Goal: Transaction & Acquisition: Purchase product/service

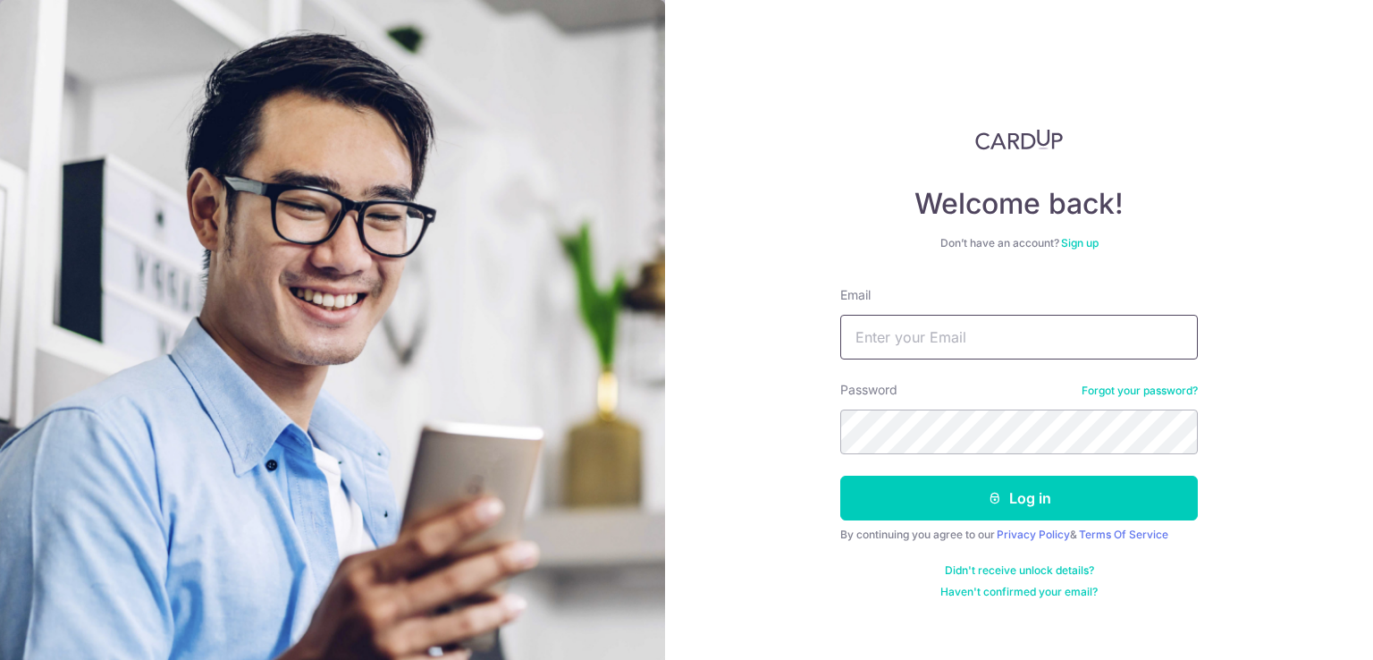
click at [900, 330] on input "Email" at bounding box center [1019, 337] width 358 height 45
type input "tankahshen@gmail.com"
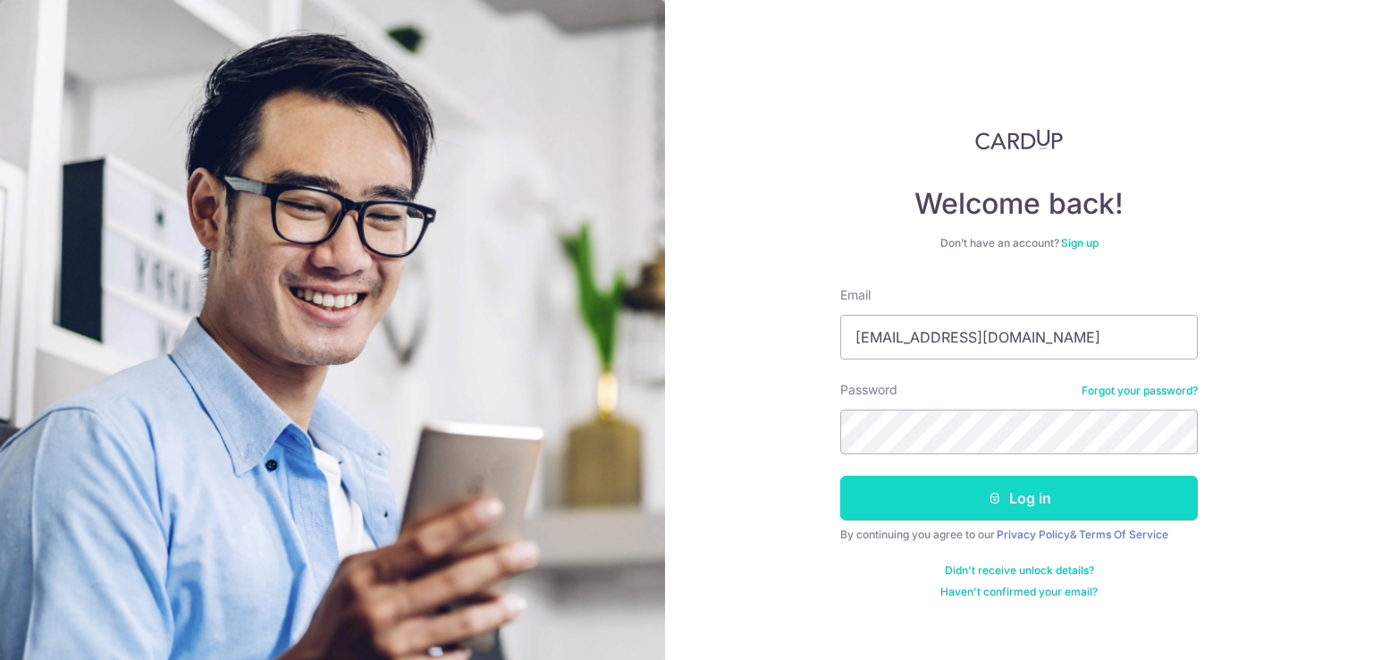
click at [891, 499] on button "Log in" at bounding box center [1019, 498] width 358 height 45
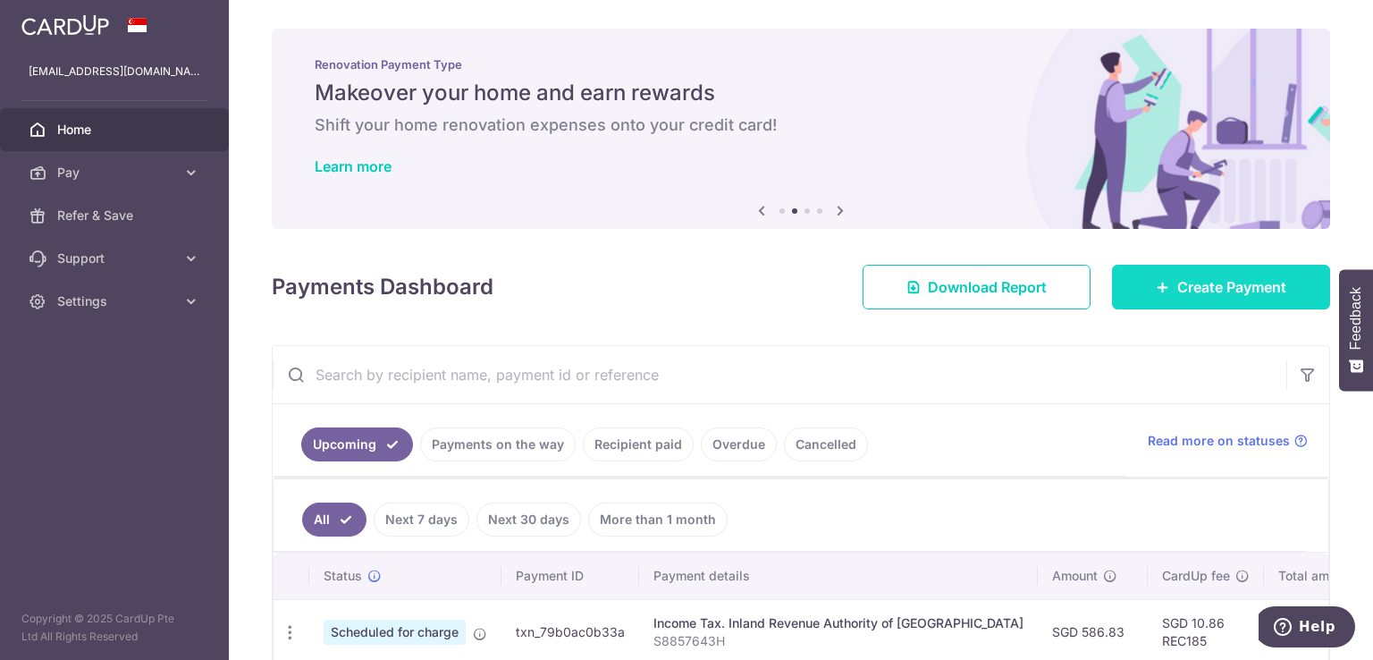
click at [1180, 296] on span "Create Payment" at bounding box center [1232, 286] width 109 height 21
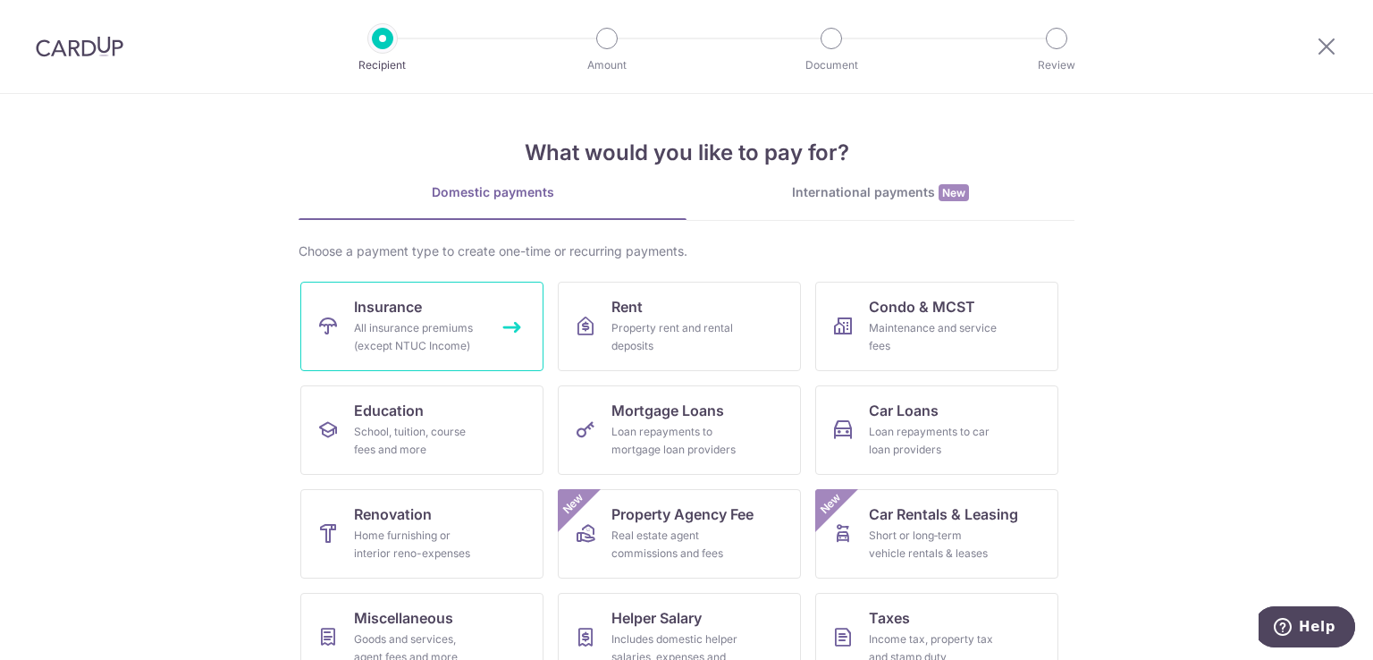
click at [472, 325] on div "All insurance premiums (except NTUC Income)" at bounding box center [418, 337] width 129 height 36
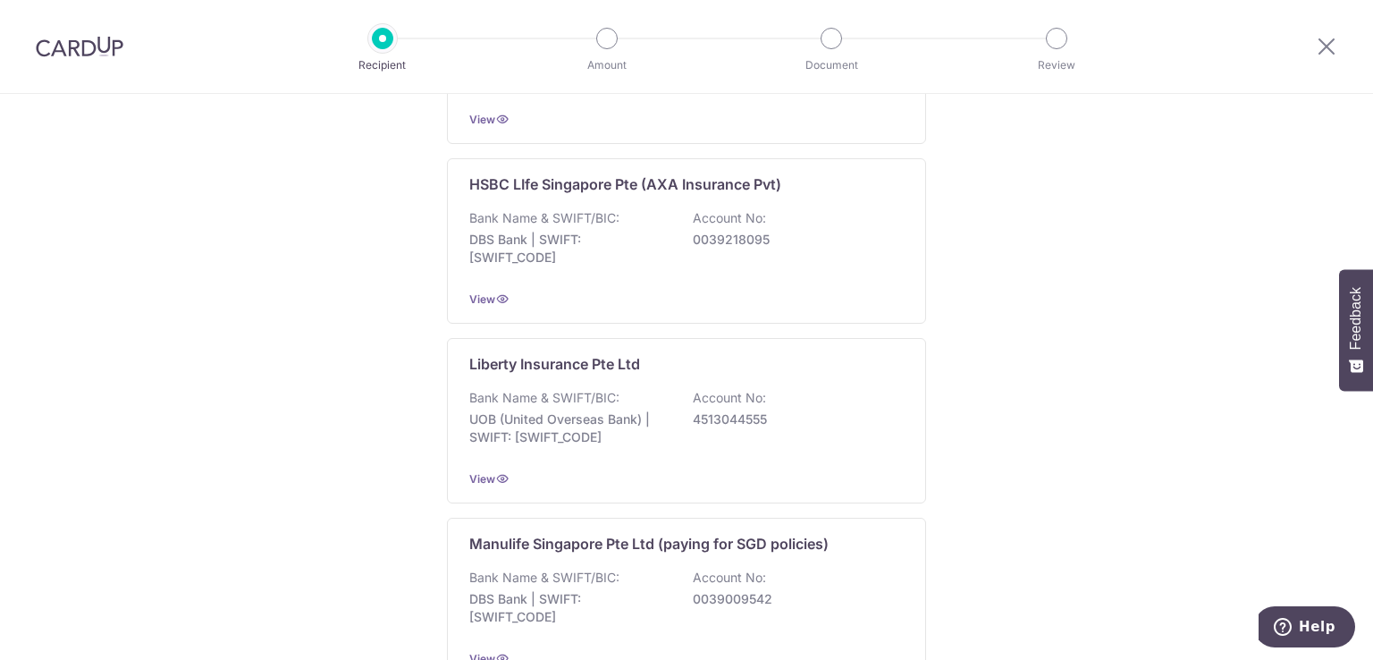
scroll to position [1994, 0]
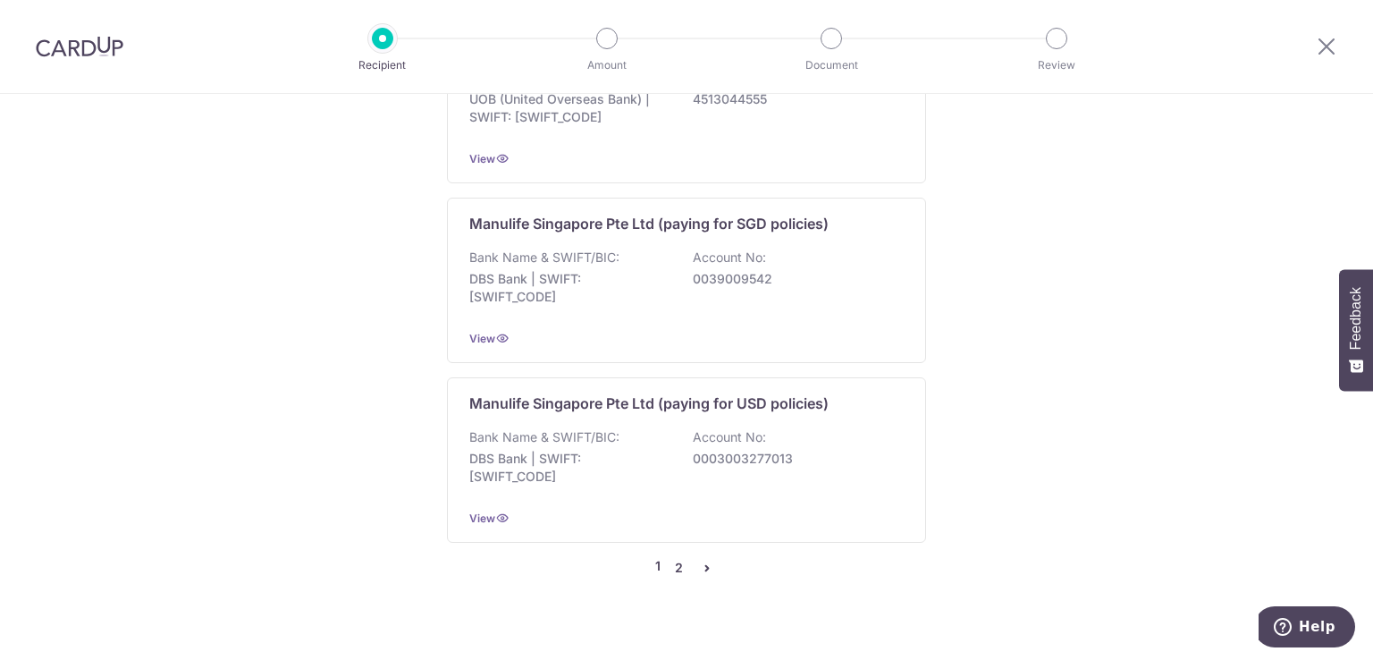
click at [678, 557] on link "2" at bounding box center [678, 567] width 21 height 21
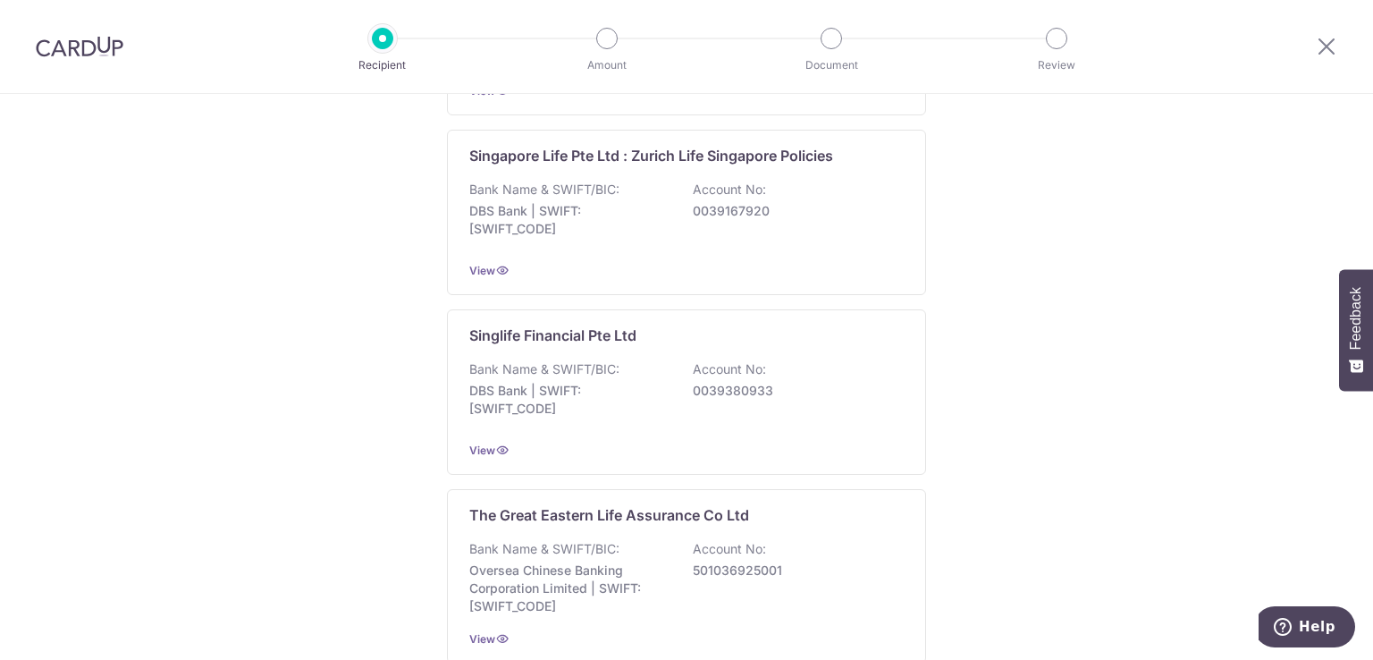
scroll to position [1937, 0]
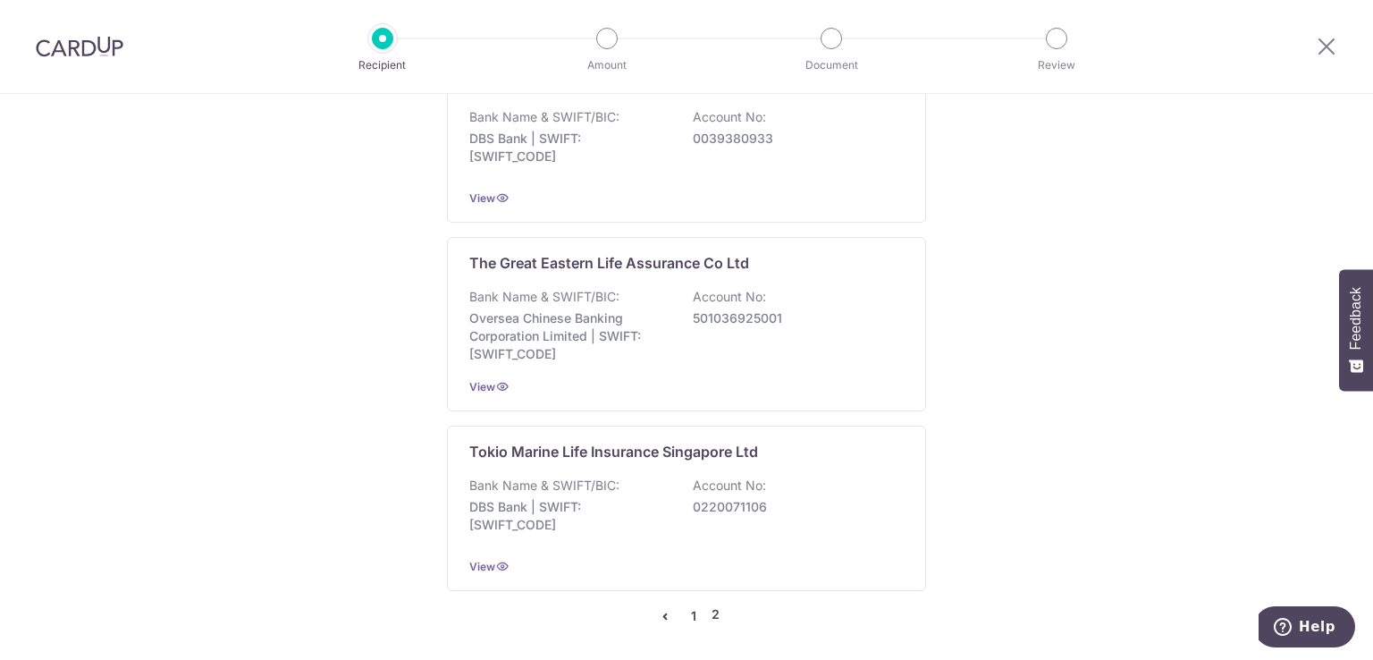
click at [694, 615] on link "1" at bounding box center [693, 615] width 21 height 21
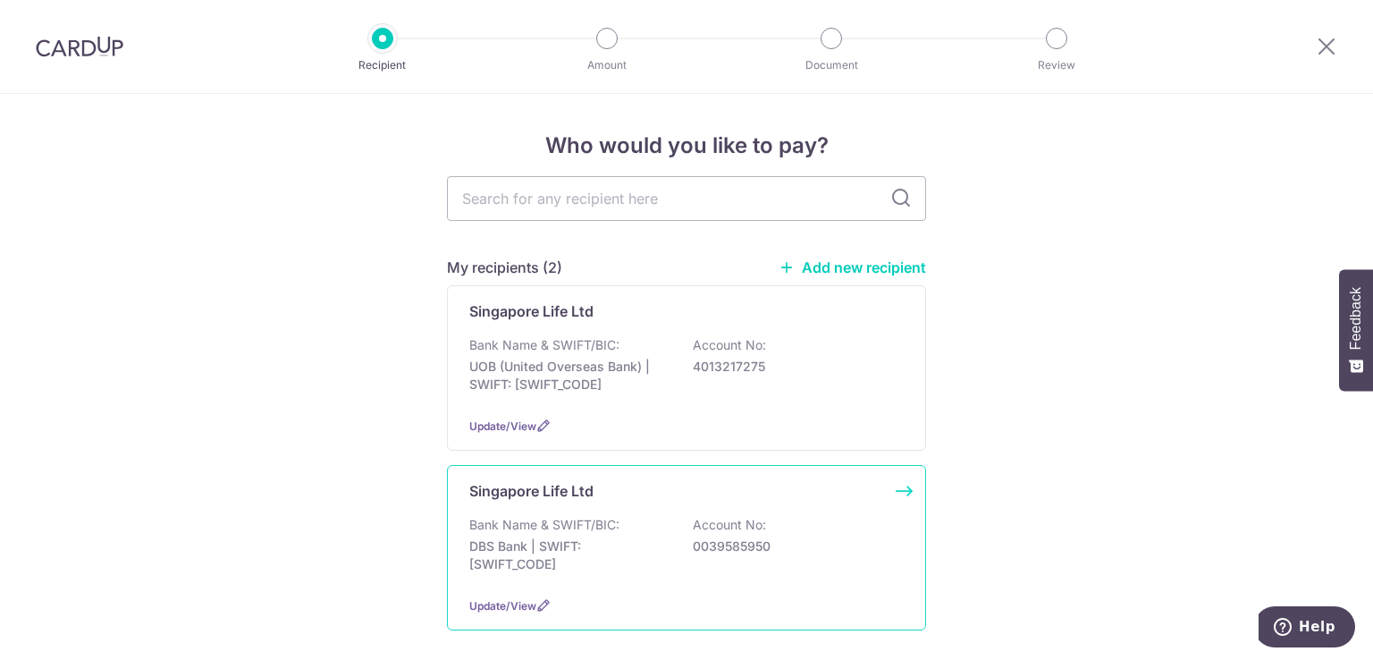
scroll to position [387, 0]
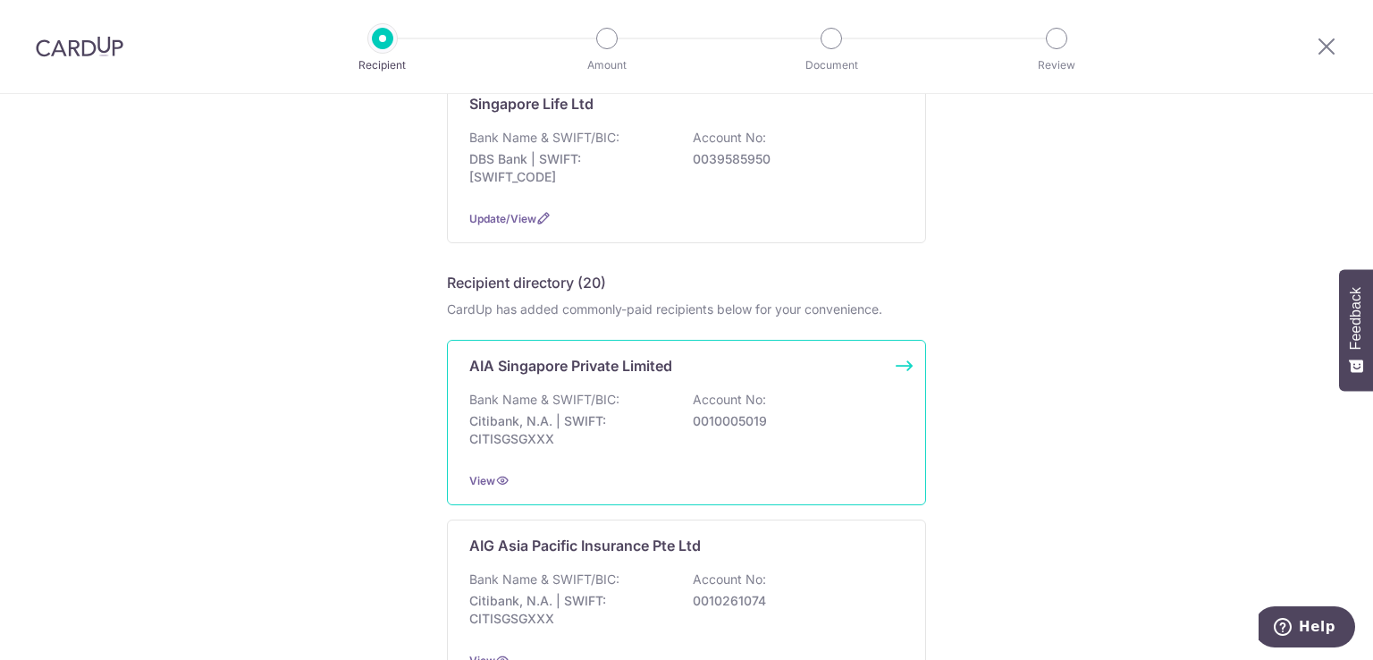
click at [705, 412] on p "0010005019" at bounding box center [793, 421] width 200 height 18
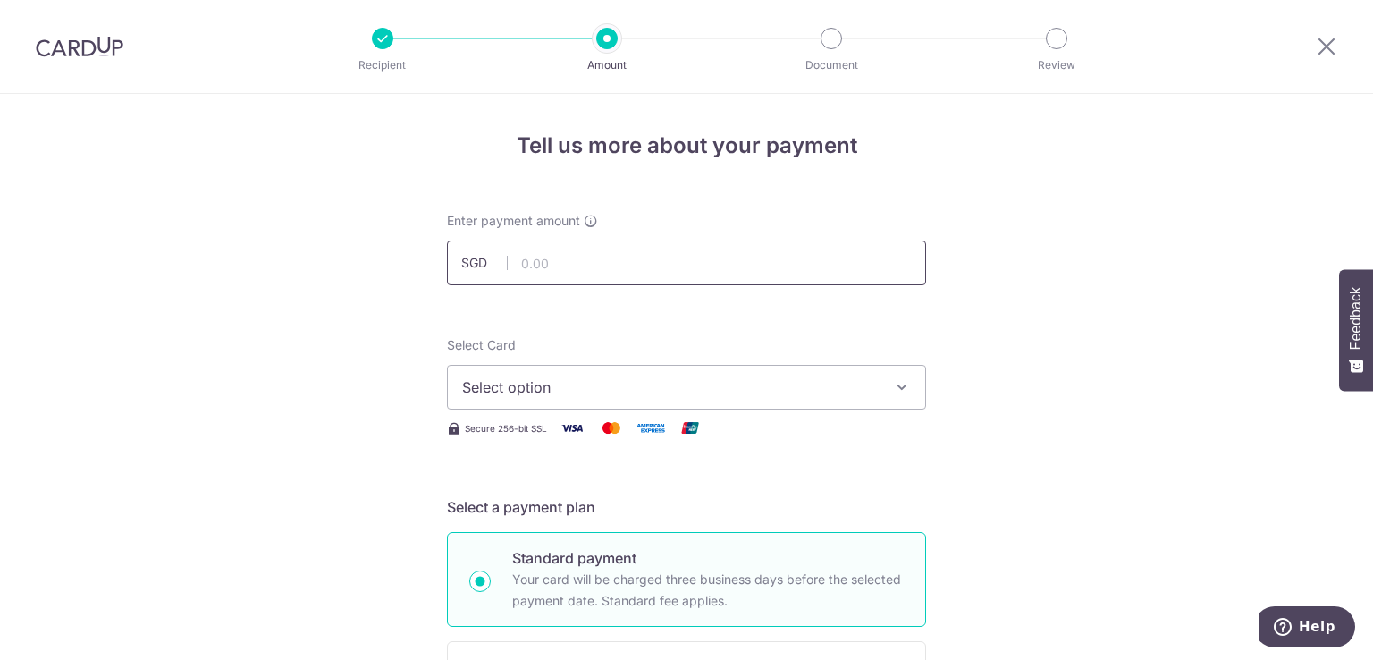
click at [779, 276] on input "text" at bounding box center [686, 263] width 479 height 45
click at [686, 266] on input "text" at bounding box center [686, 263] width 479 height 45
type input "889.40"
click at [772, 342] on div "Select Card Select option Add credit card Your Cards **** 5112 **** 8950 **** 9…" at bounding box center [686, 372] width 479 height 73
click at [779, 379] on span "Select option" at bounding box center [670, 386] width 417 height 21
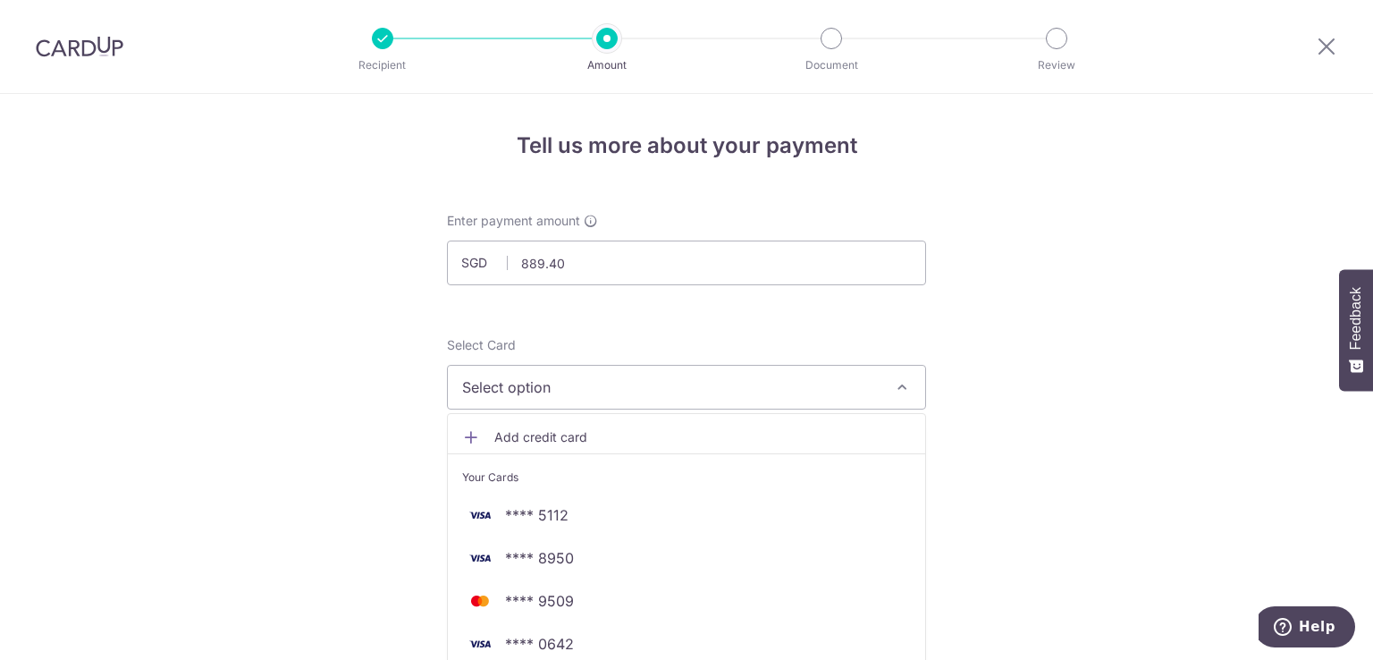
scroll to position [387, 0]
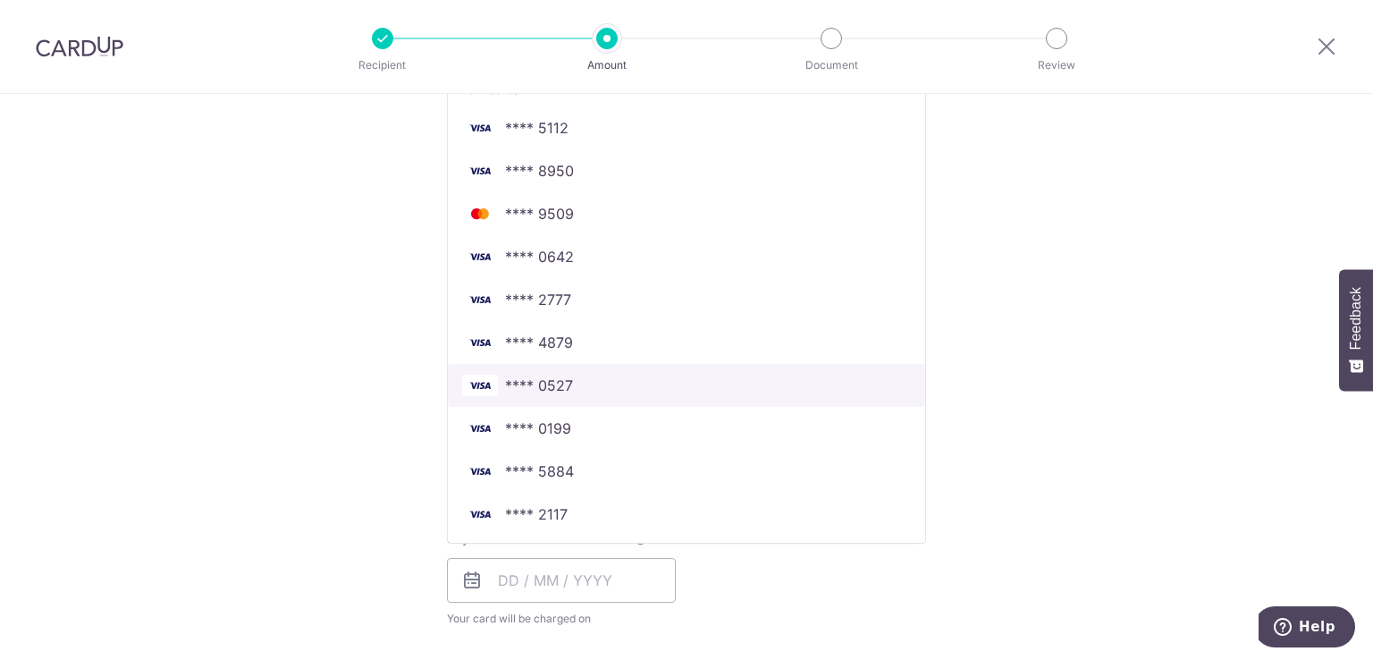
click at [533, 395] on link "**** 0527" at bounding box center [686, 385] width 477 height 43
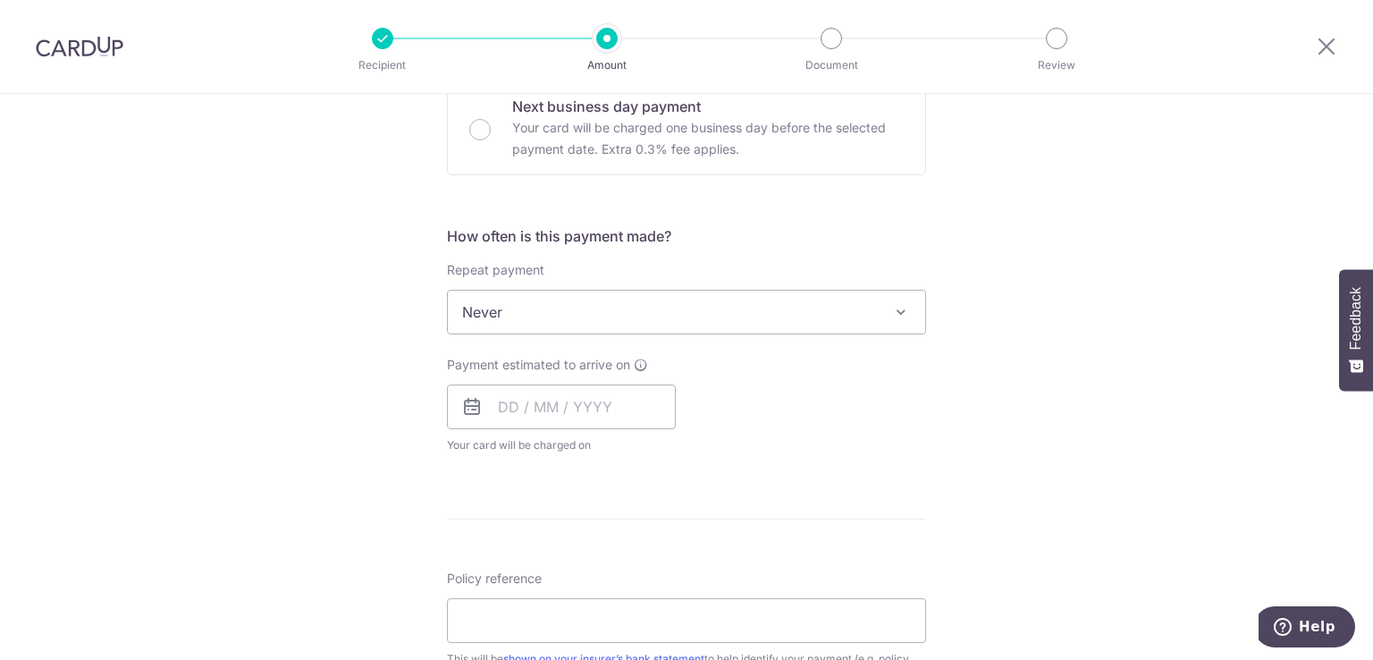
scroll to position [569, 0]
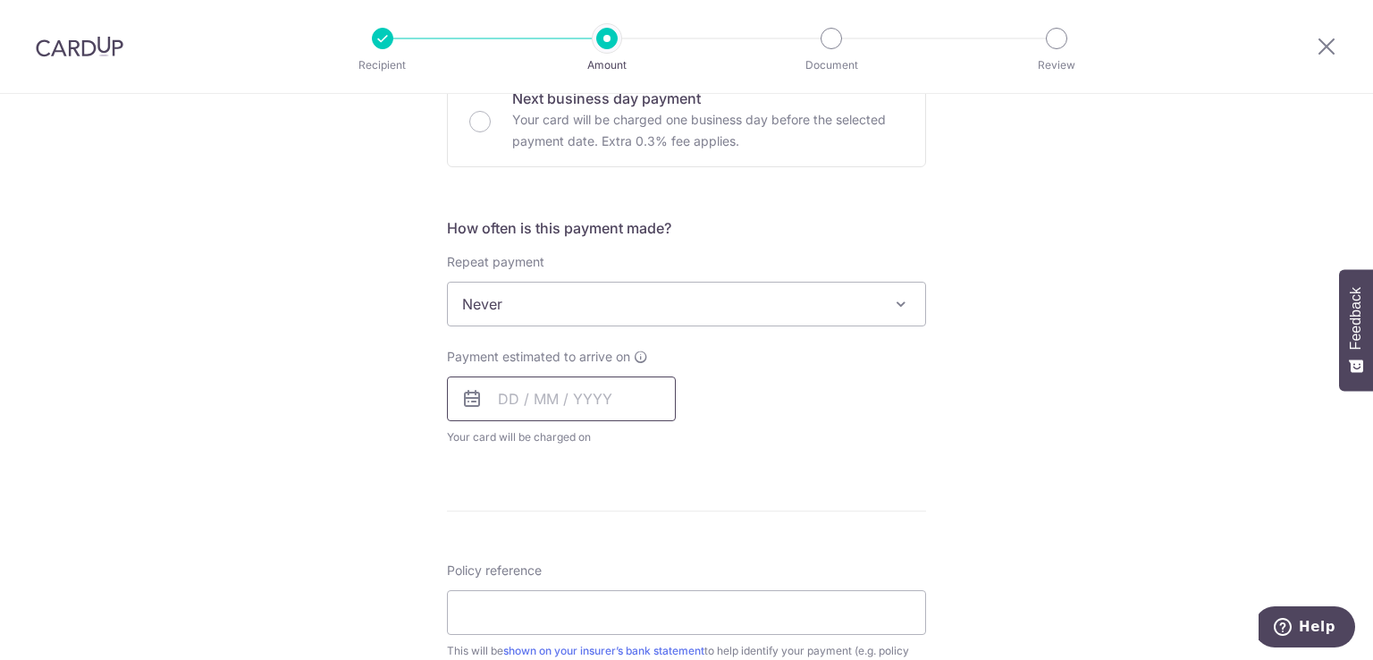
click at [586, 398] on input "text" at bounding box center [561, 398] width 229 height 45
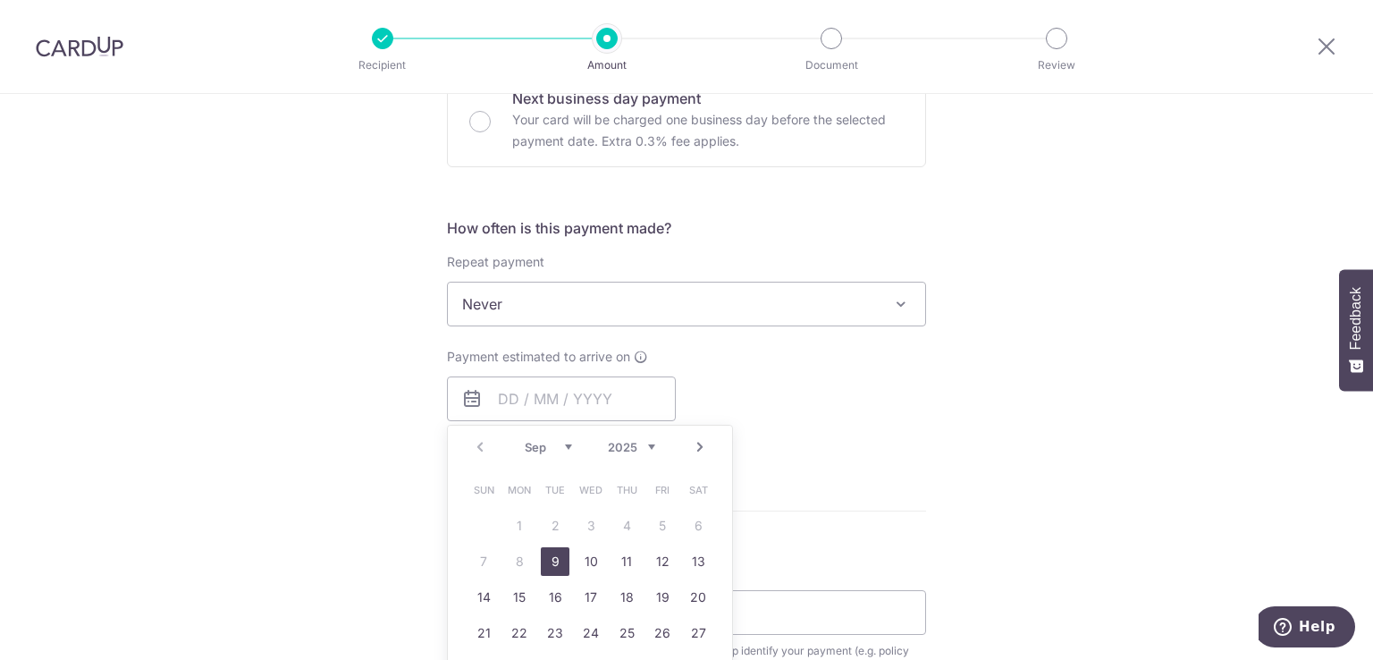
click at [546, 561] on link "9" at bounding box center [555, 561] width 29 height 29
type input "[DATE]"
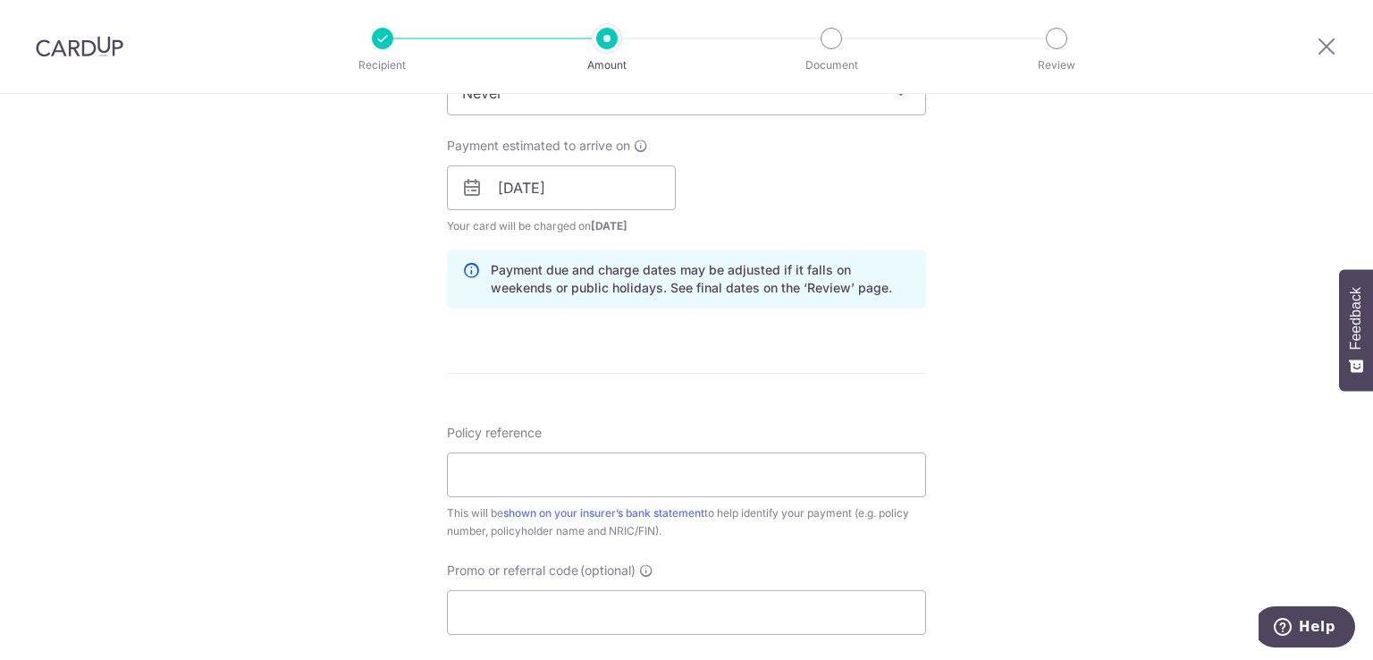
scroll to position [830, 0]
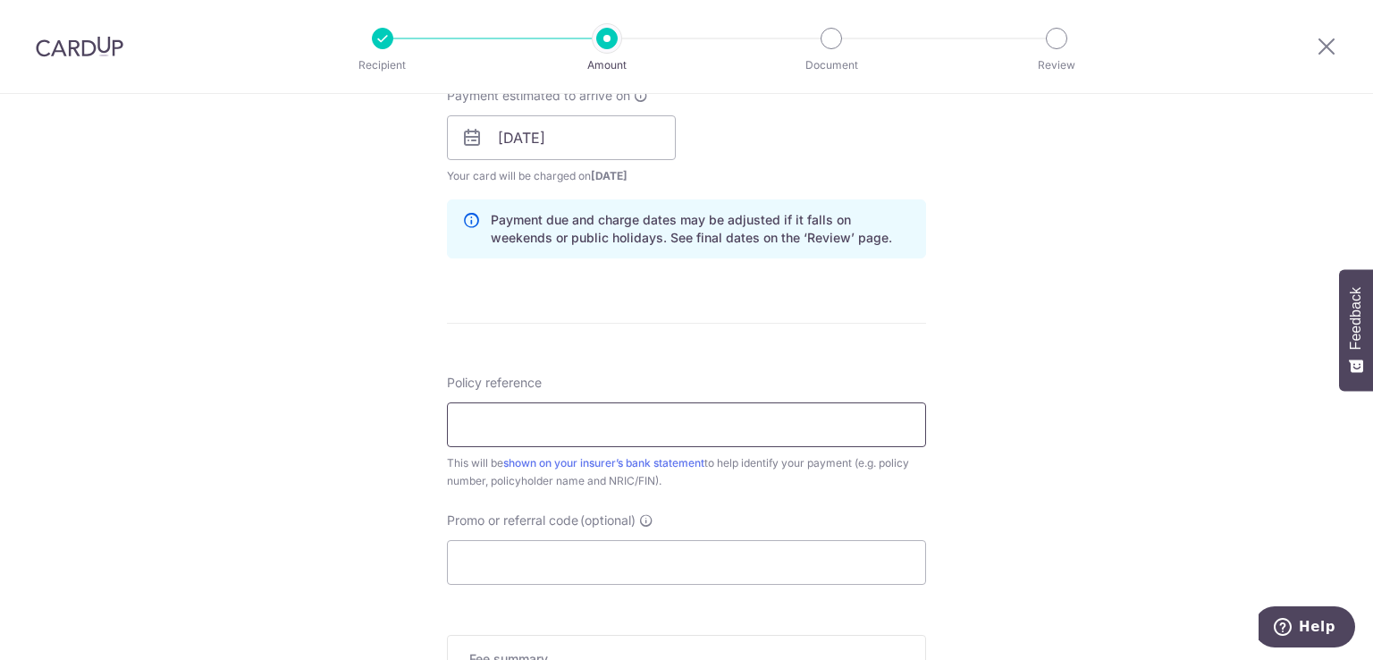
click at [743, 416] on input "Policy reference" at bounding box center [686, 424] width 479 height 45
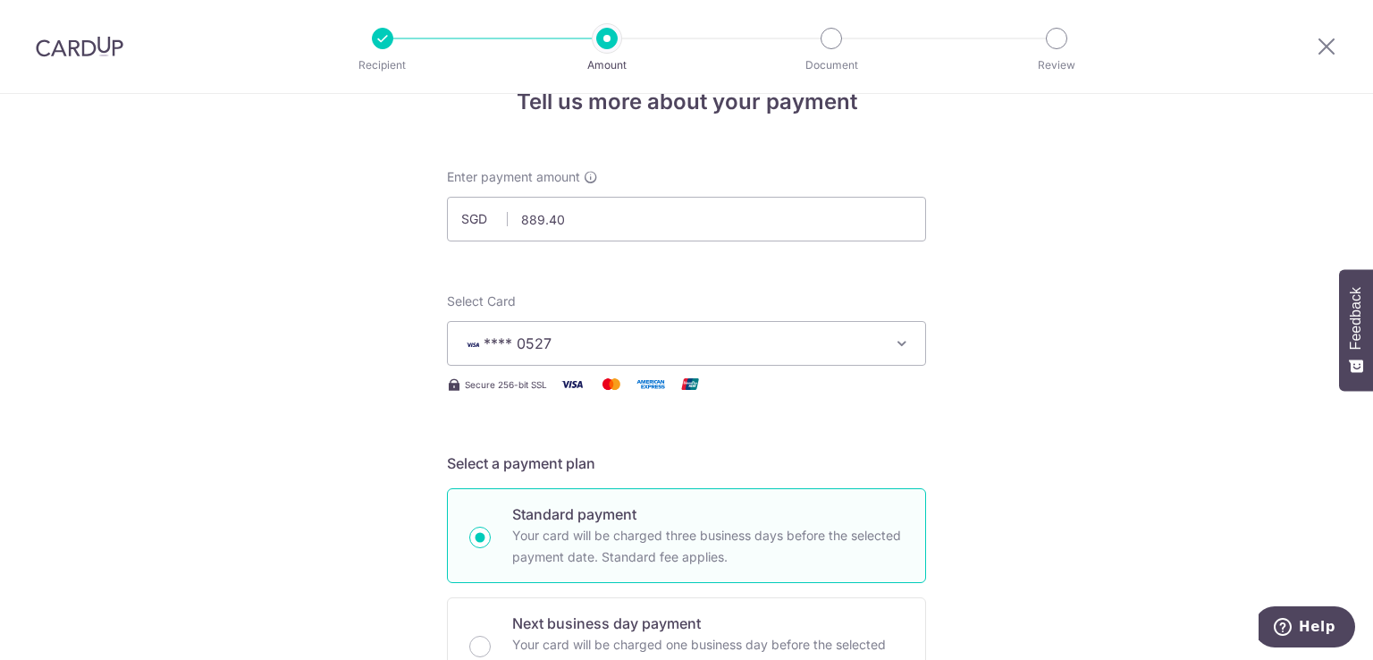
scroll to position [992, 0]
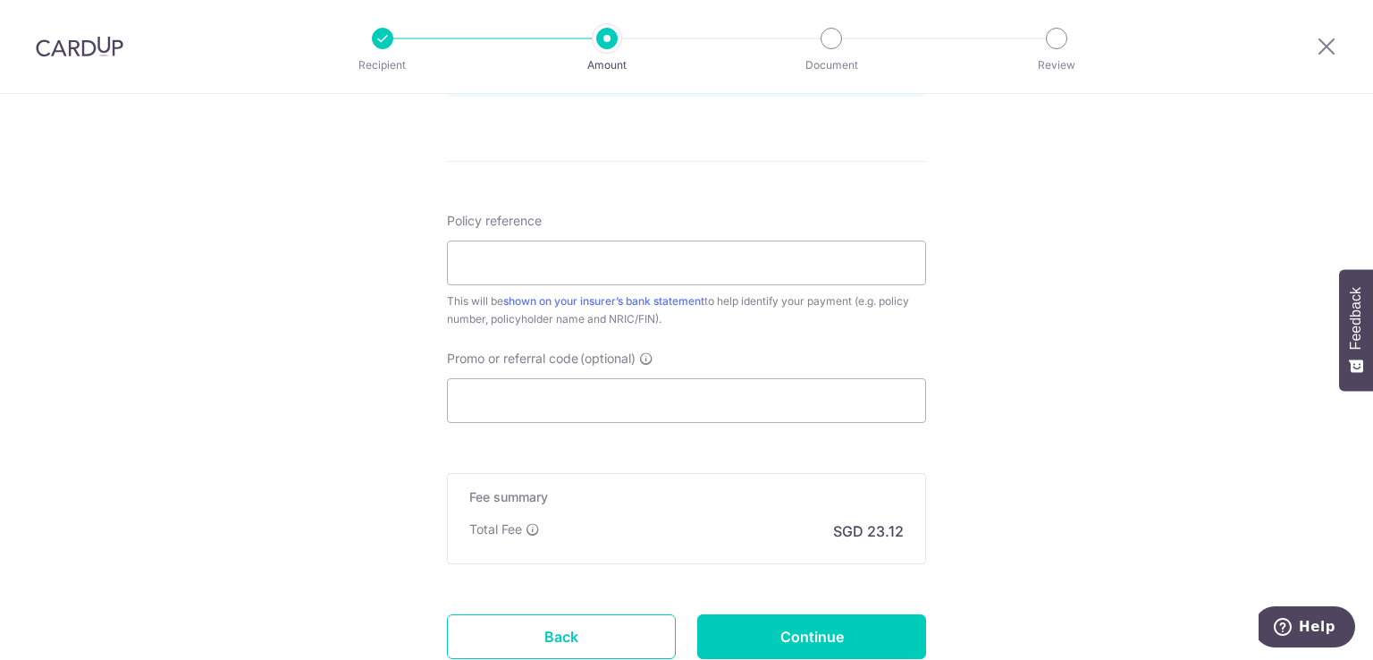
click at [703, 278] on input "Policy reference" at bounding box center [686, 263] width 479 height 45
click at [715, 261] on input "Policy reference" at bounding box center [686, 263] width 479 height 45
click at [533, 270] on input "H241676112 Joanne Tan Hui Min 495G" at bounding box center [686, 263] width 479 height 45
click at [469, 264] on input "H241676112 Joanne Tan Hui Min 495G" at bounding box center [686, 263] width 479 height 45
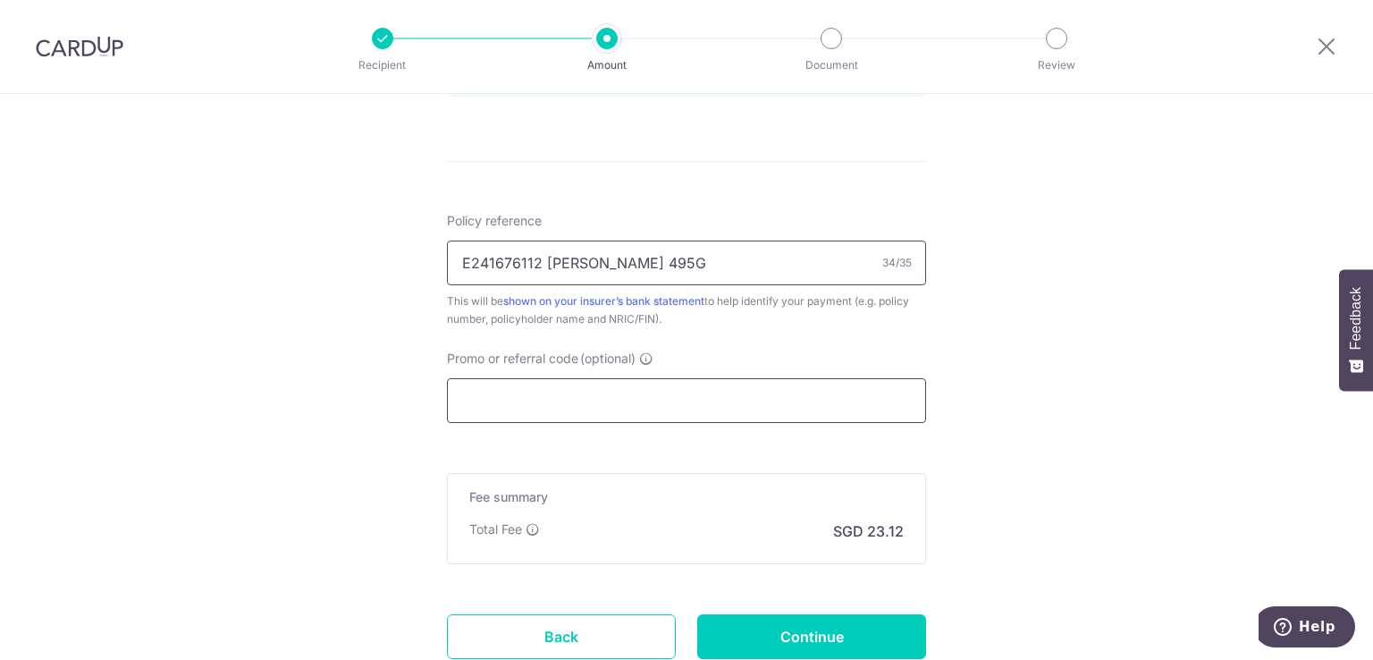
type input "E241676112 Joanne Tan Hui Min 495G"
click at [585, 393] on input "Promo or referral code (optional)" at bounding box center [686, 400] width 479 height 45
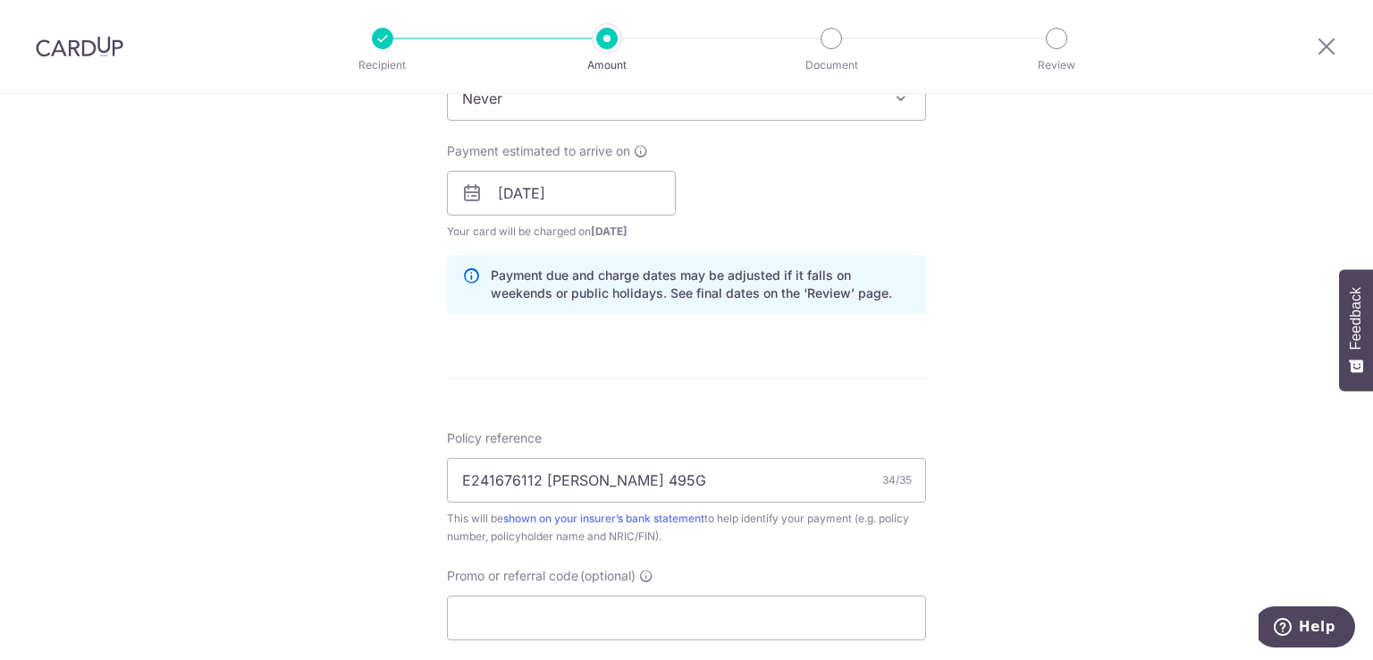
scroll to position [1123, 0]
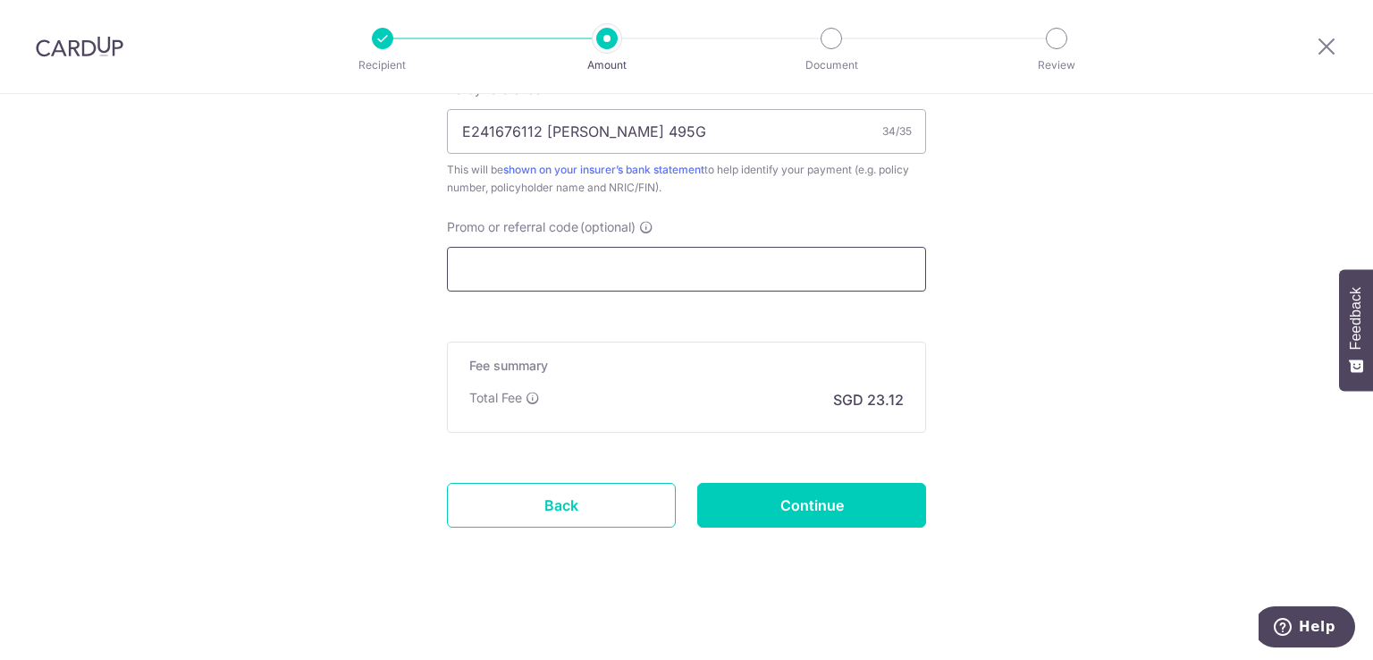
click at [650, 277] on input "Promo or referral code (optional)" at bounding box center [686, 269] width 479 height 45
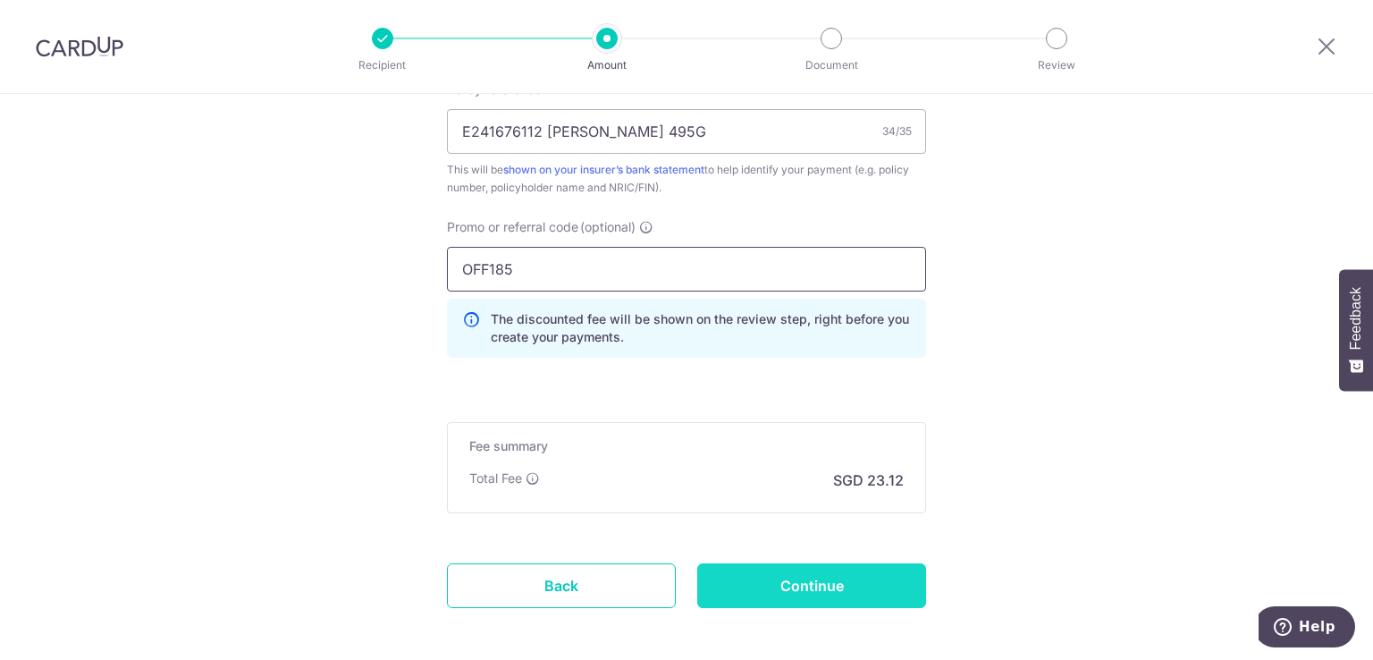
type input "OFF185"
click at [865, 571] on input "Continue" at bounding box center [811, 585] width 229 height 45
type input "Create Schedule"
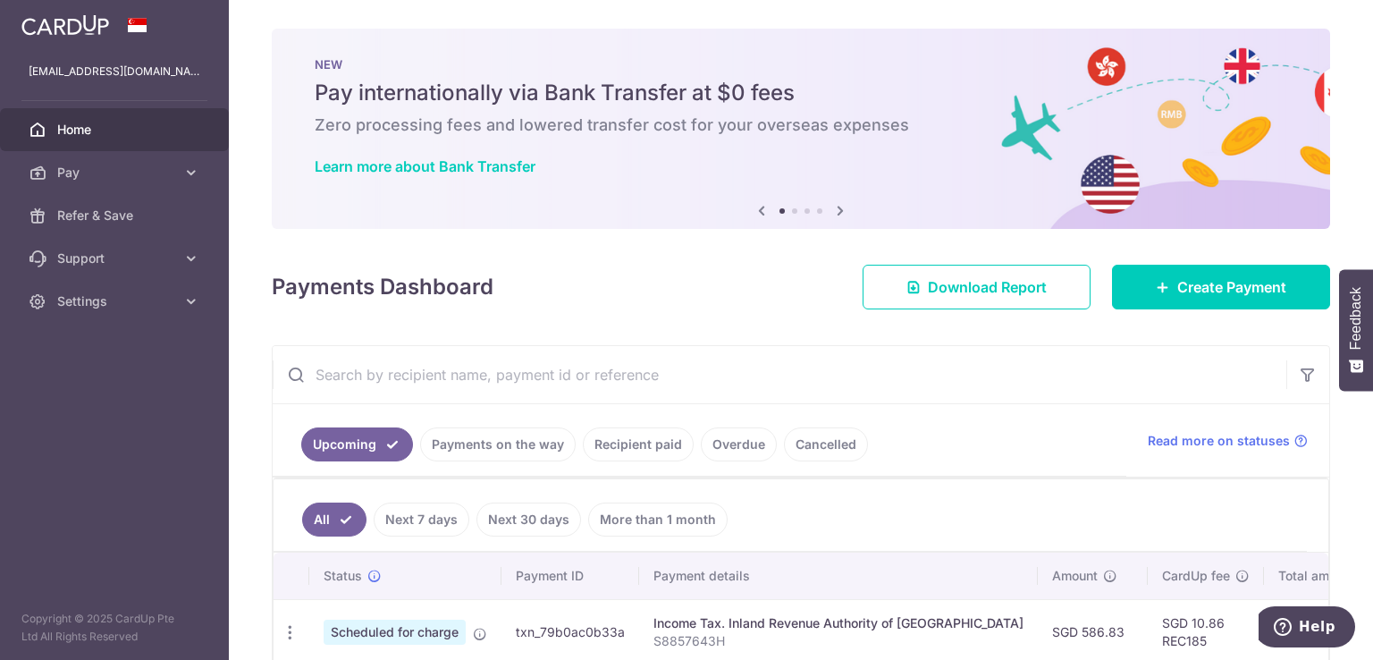
click at [844, 215] on icon at bounding box center [840, 210] width 21 height 22
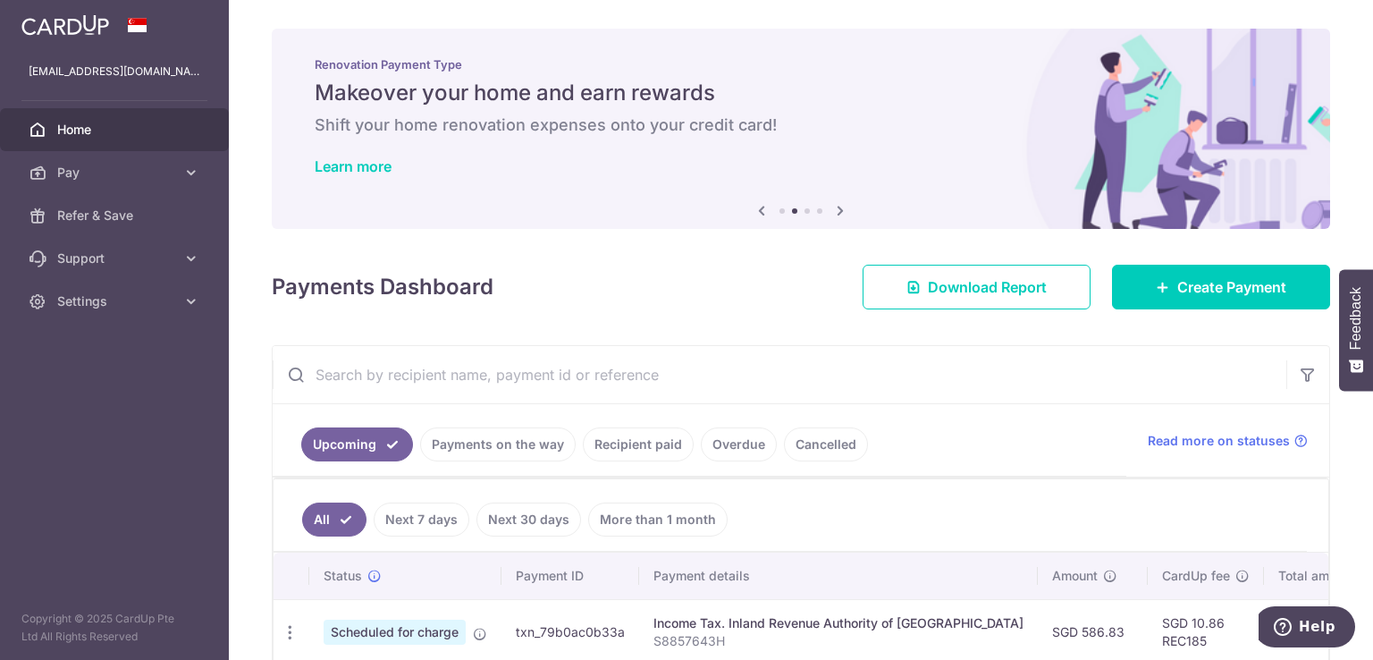
click at [844, 215] on icon at bounding box center [840, 210] width 21 height 22
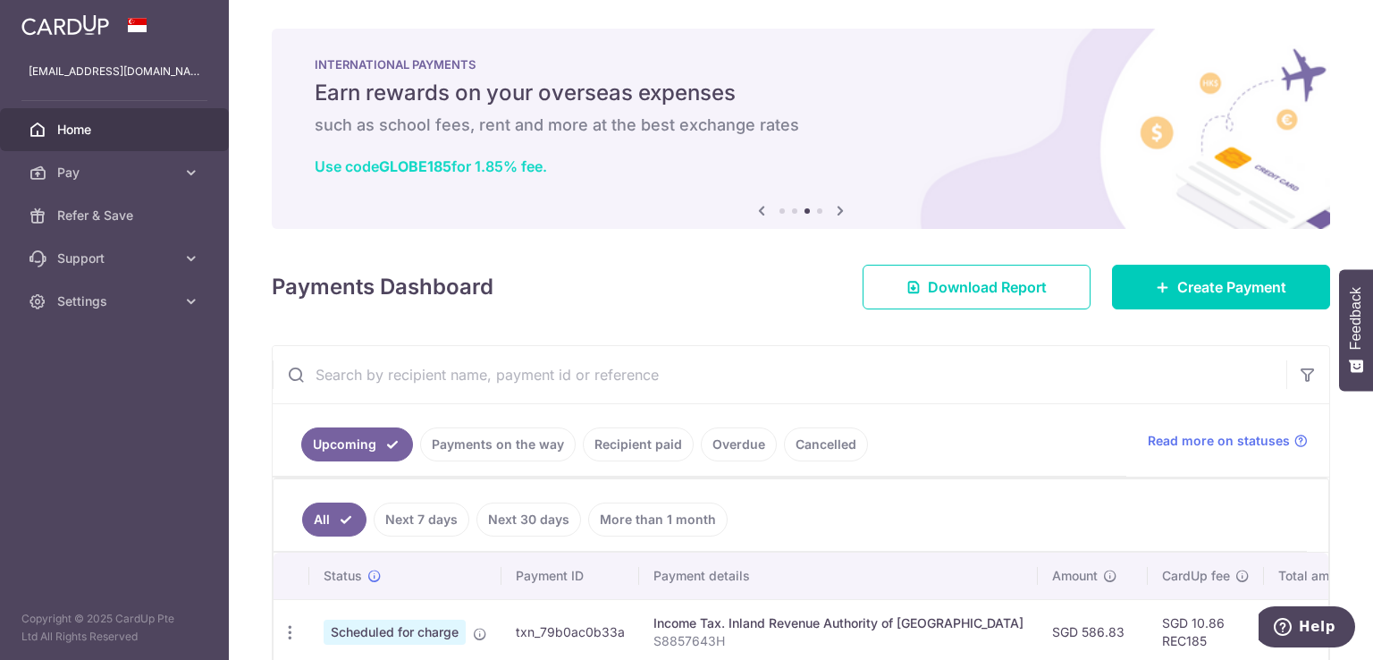
click at [490, 167] on link "Use code GLOBE185 for 1.85% fee." at bounding box center [431, 166] width 232 height 18
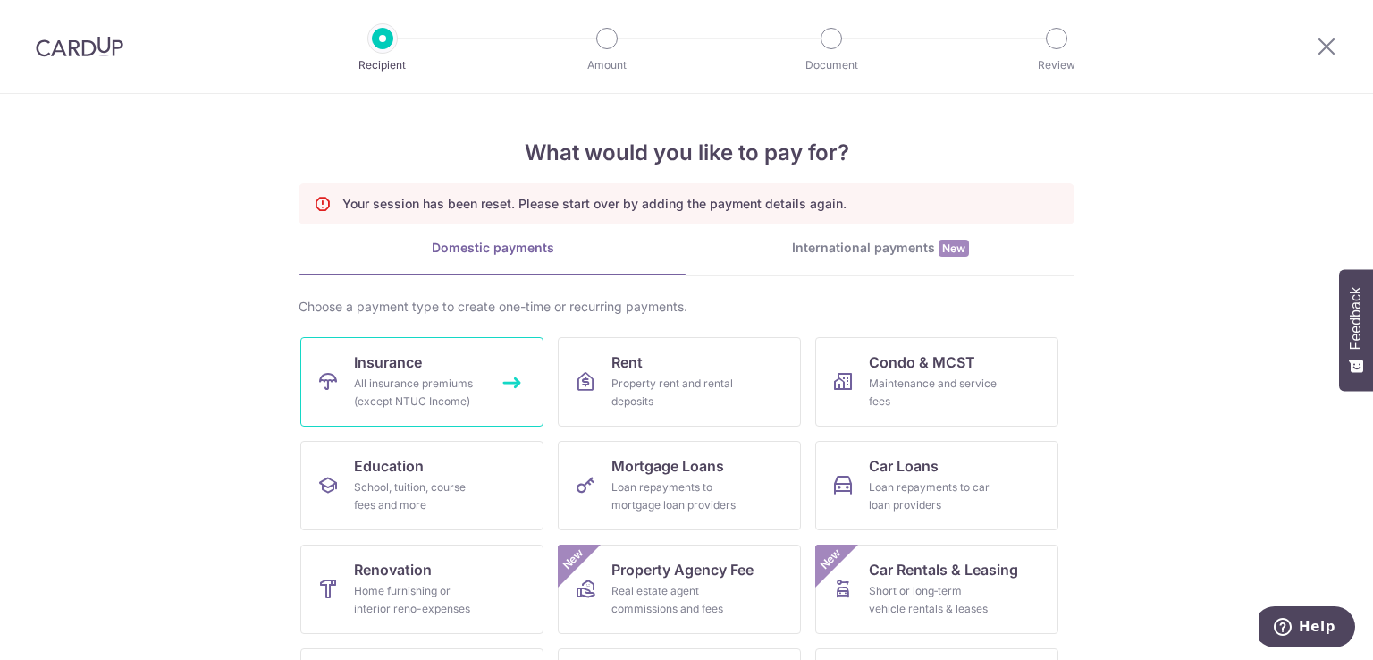
click at [389, 387] on div "All insurance premiums (except NTUC Income)" at bounding box center [418, 393] width 129 height 36
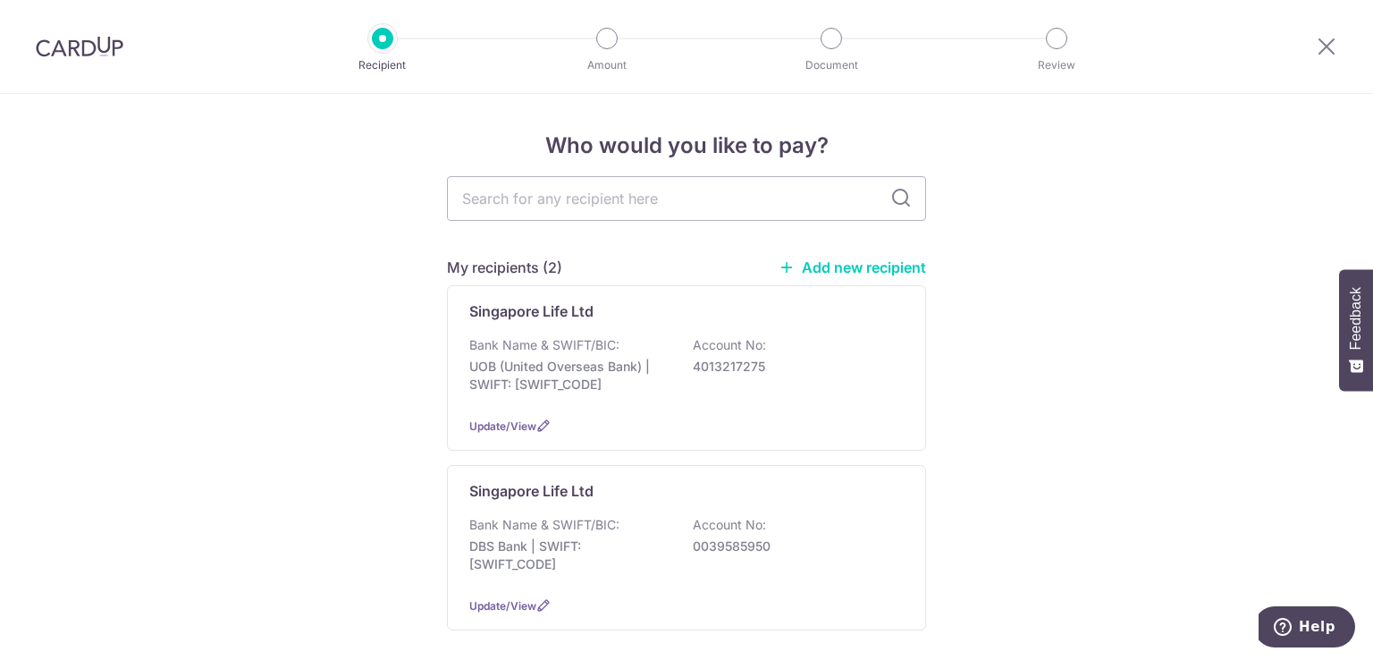
scroll to position [387, 0]
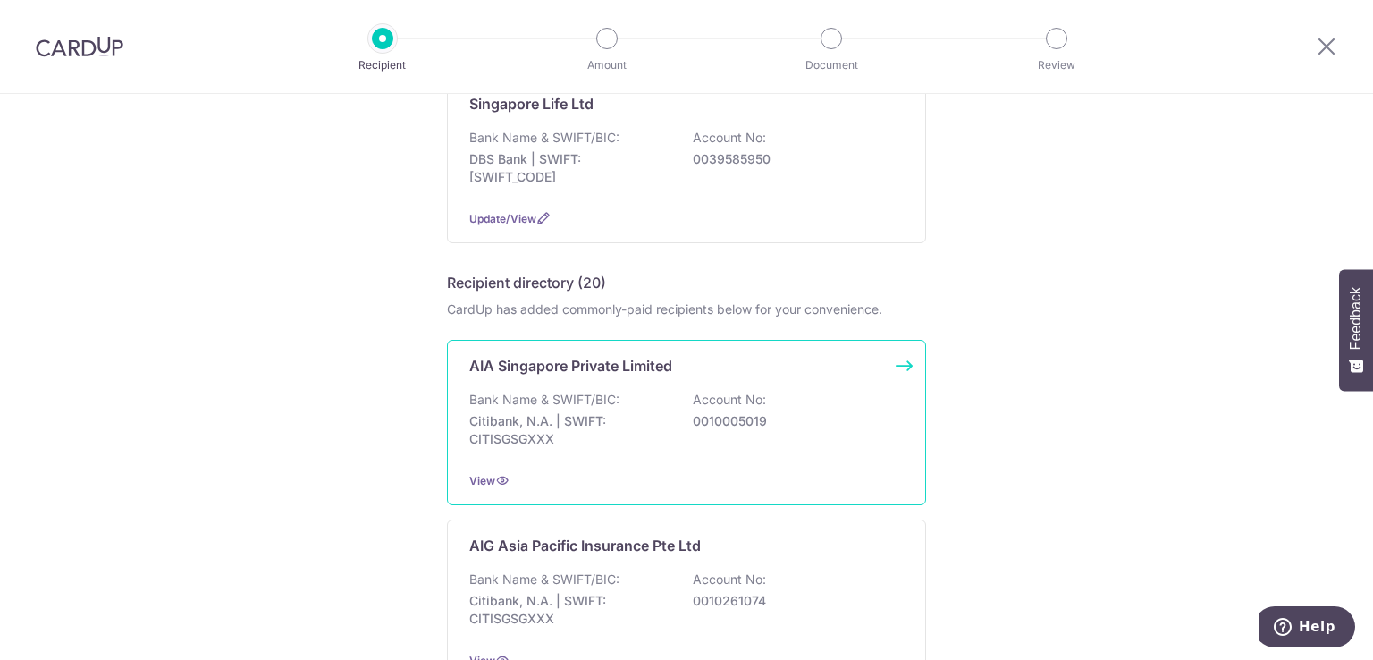
click at [719, 431] on div "Bank Name & SWIFT/BIC: Citibank, N.A. | SWIFT: CITISGSGXXX Account No: 00100050…" at bounding box center [686, 424] width 435 height 66
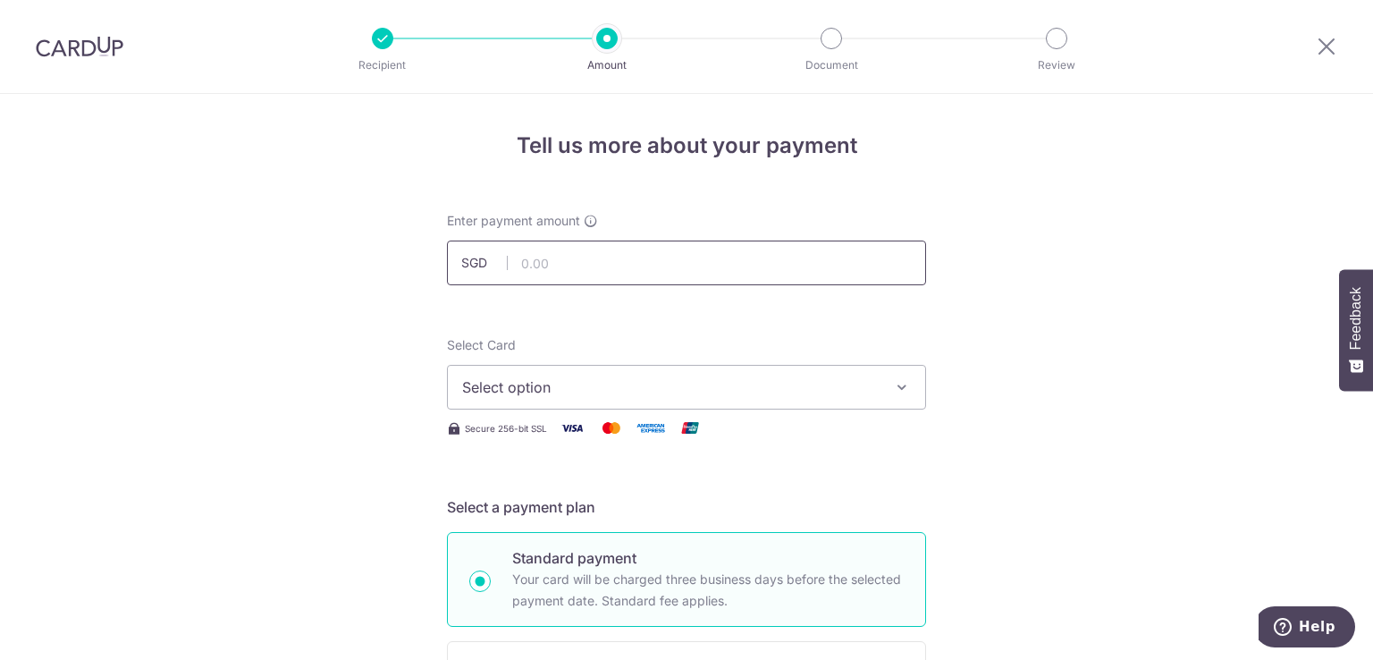
click at [705, 266] on input "text" at bounding box center [686, 263] width 479 height 45
type input "889.40"
click at [741, 399] on button "Select option" at bounding box center [686, 387] width 479 height 45
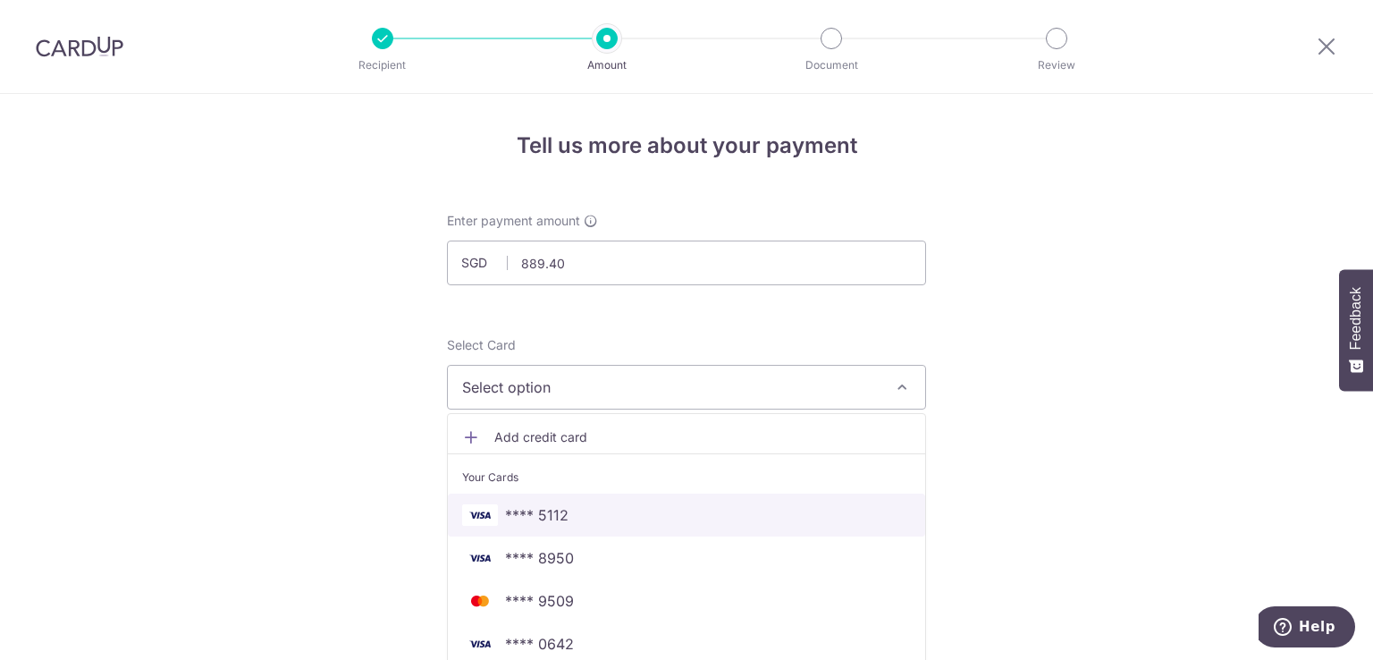
scroll to position [387, 0]
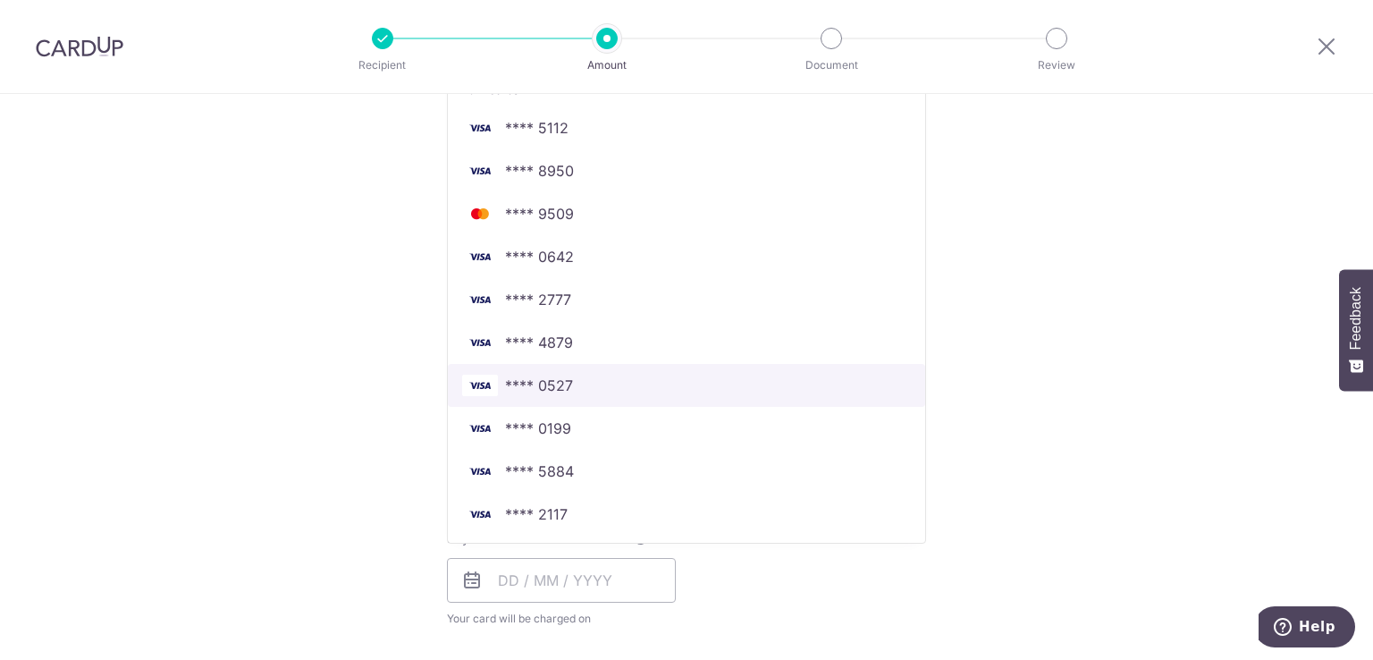
click at [612, 378] on span "**** 0527" at bounding box center [686, 385] width 449 height 21
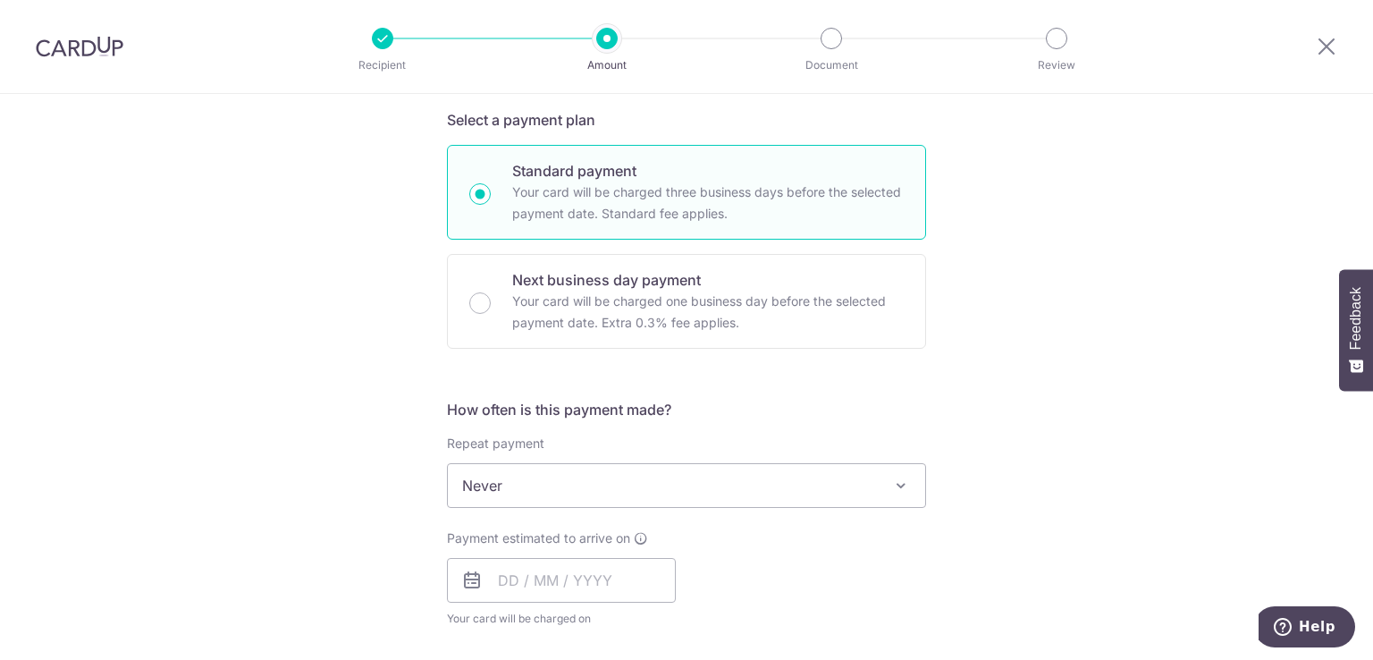
click at [1116, 331] on div "Tell us more about your payment Enter payment amount SGD 889.40 889.40 Select C…" at bounding box center [686, 515] width 1373 height 1617
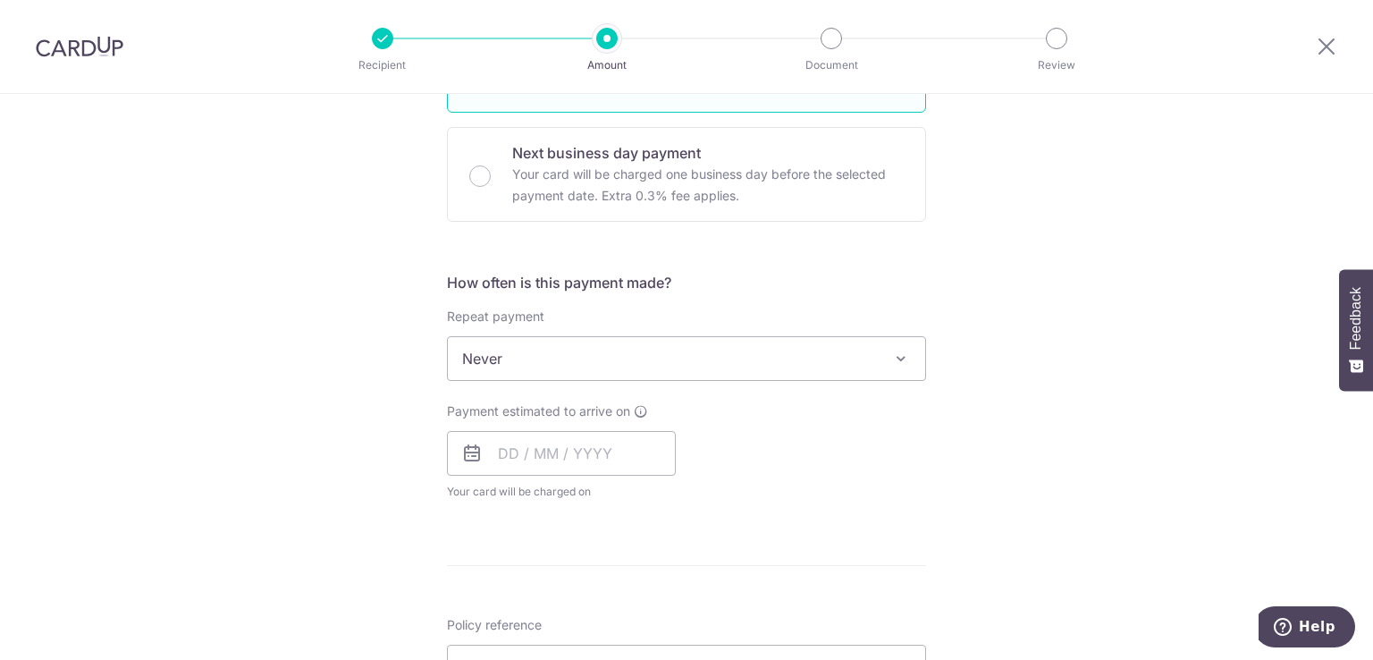
scroll to position [604, 0]
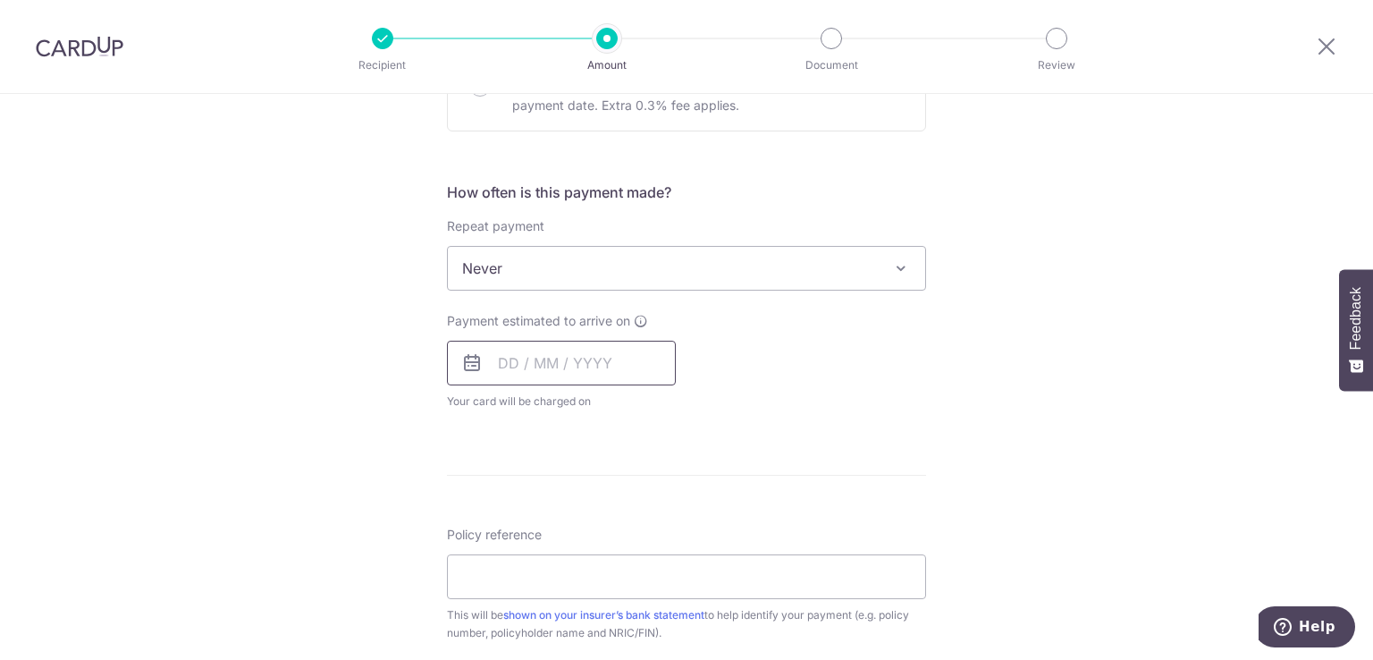
click at [609, 351] on input "text" at bounding box center [561, 363] width 229 height 45
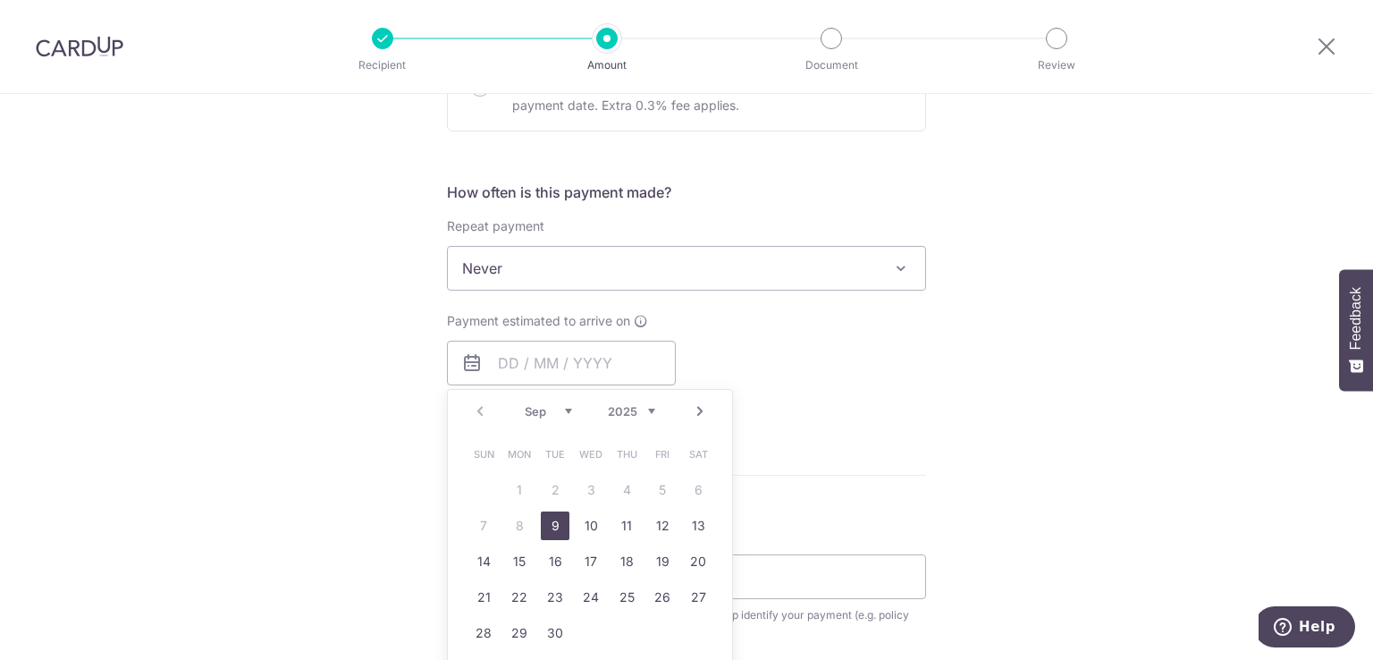
drag, startPoint x: 551, startPoint y: 530, endPoint x: 871, endPoint y: 457, distance: 328.4
click at [551, 530] on link "9" at bounding box center [555, 525] width 29 height 29
type input "09/09/2025"
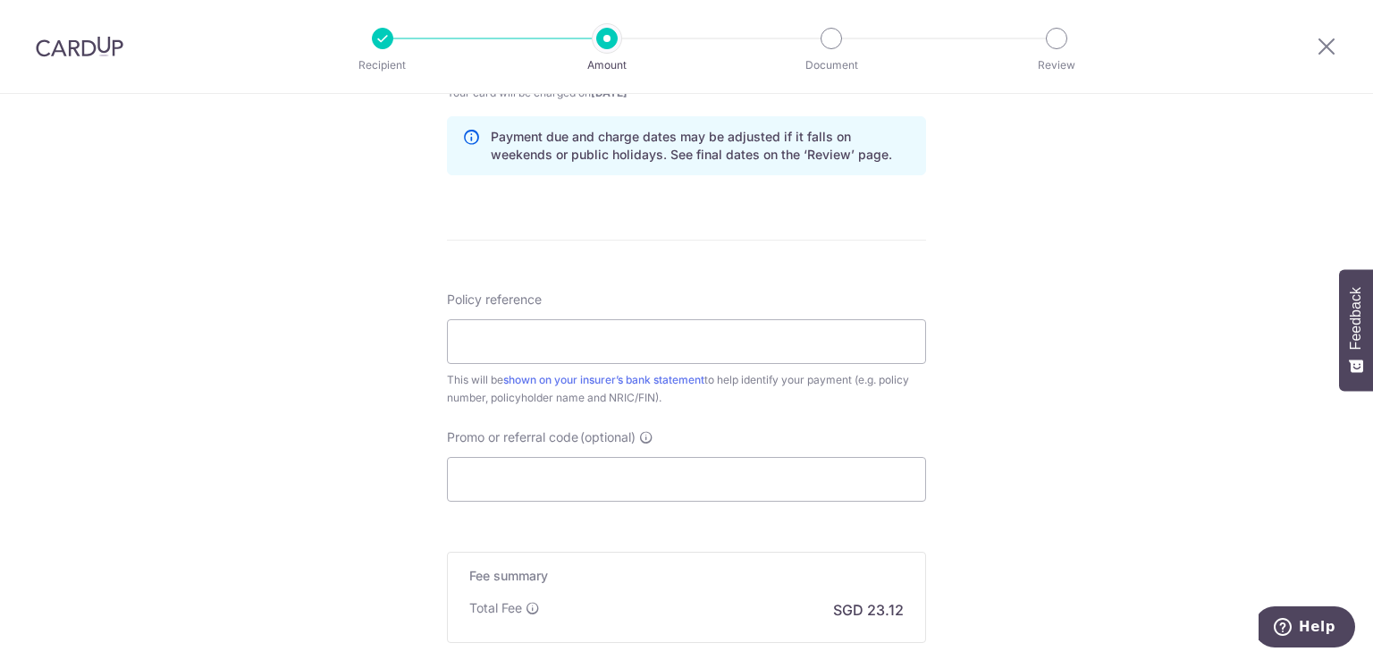
scroll to position [980, 0]
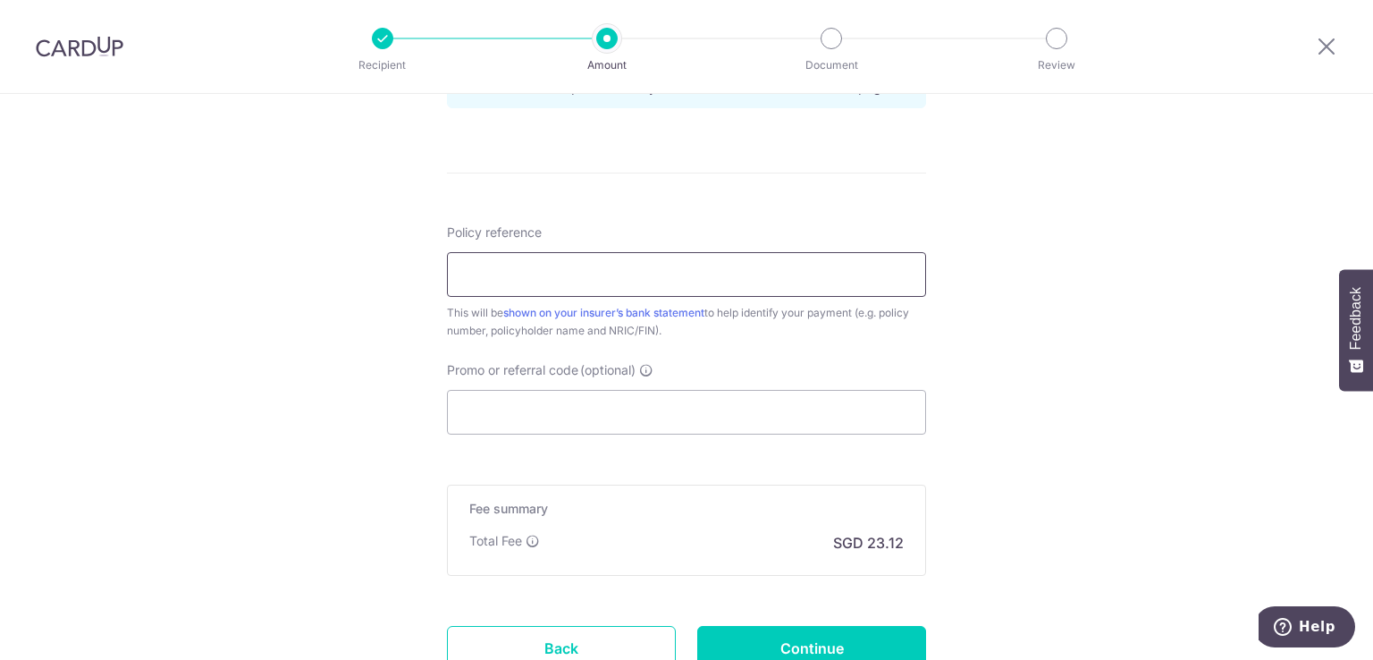
click at [721, 293] on input "Policy reference" at bounding box center [686, 274] width 479 height 45
click at [466, 283] on input "H241676112 Joanne Tan Hui Min 495G" at bounding box center [686, 274] width 479 height 45
type input "E241676112 [PERSON_NAME] 495G"
click at [557, 423] on input "Promo or referral code (optional)" at bounding box center [686, 412] width 479 height 45
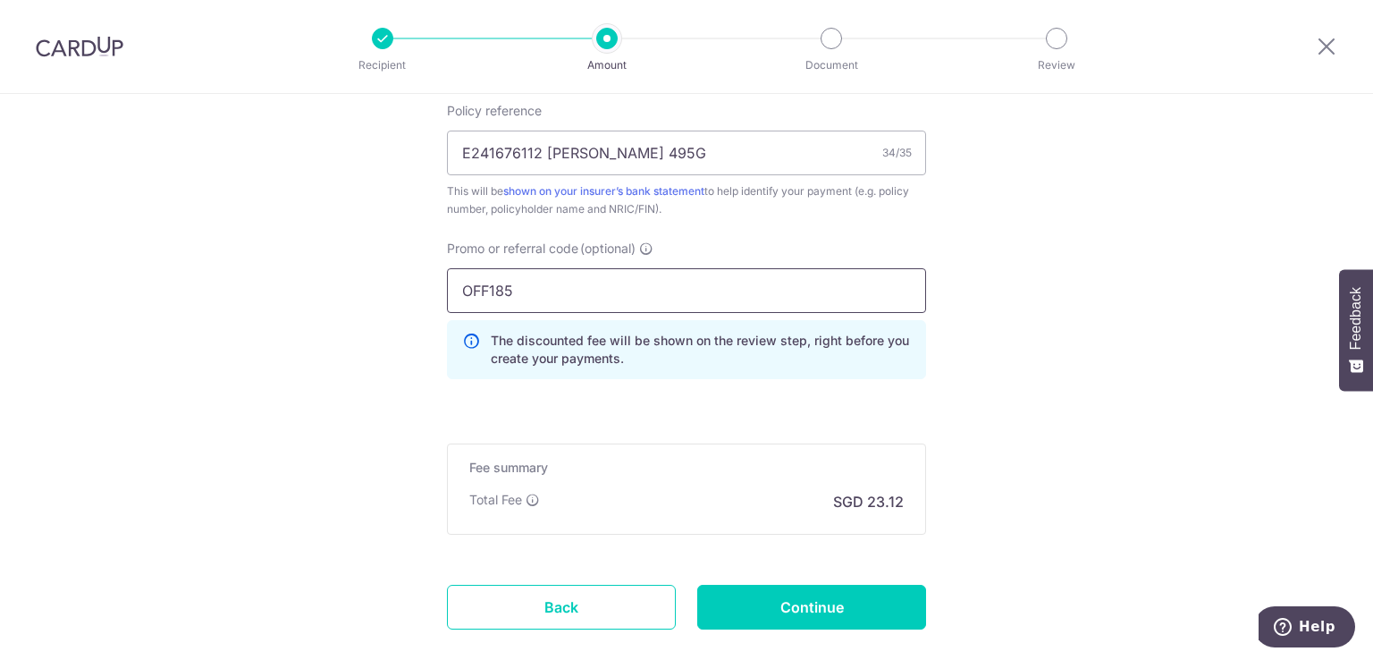
scroll to position [1127, 0]
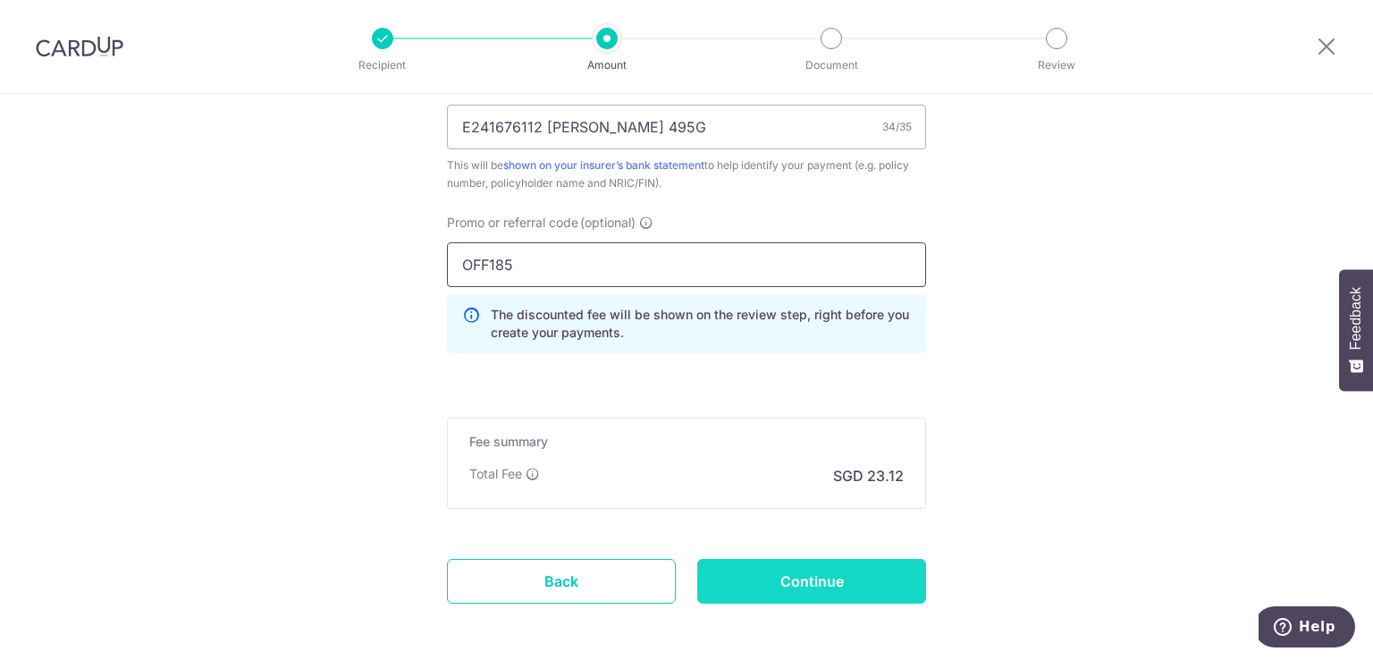
type input "OFF185"
click at [855, 562] on input "Continue" at bounding box center [811, 581] width 229 height 45
type input "Create Schedule"
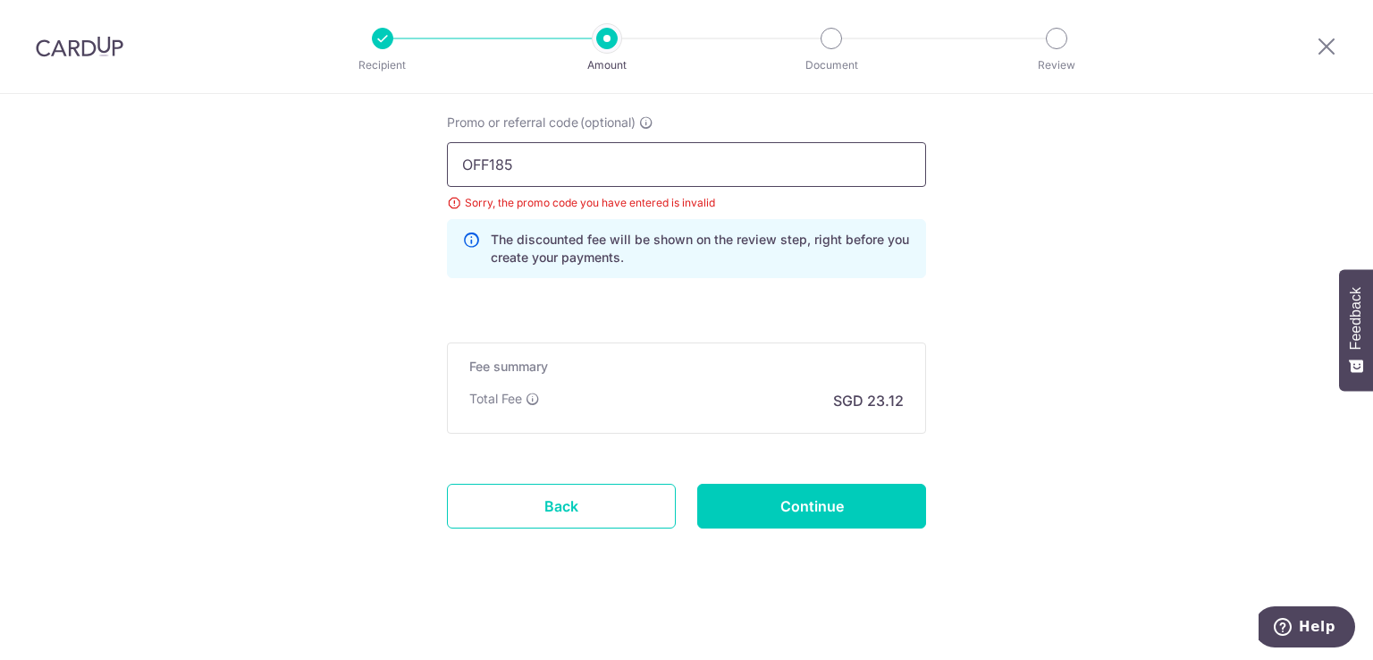
click at [575, 169] on input "OFF185" at bounding box center [686, 164] width 479 height 45
type input "OFF225"
click at [897, 510] on input "Continue" at bounding box center [811, 506] width 229 height 45
type input "Update Schedule"
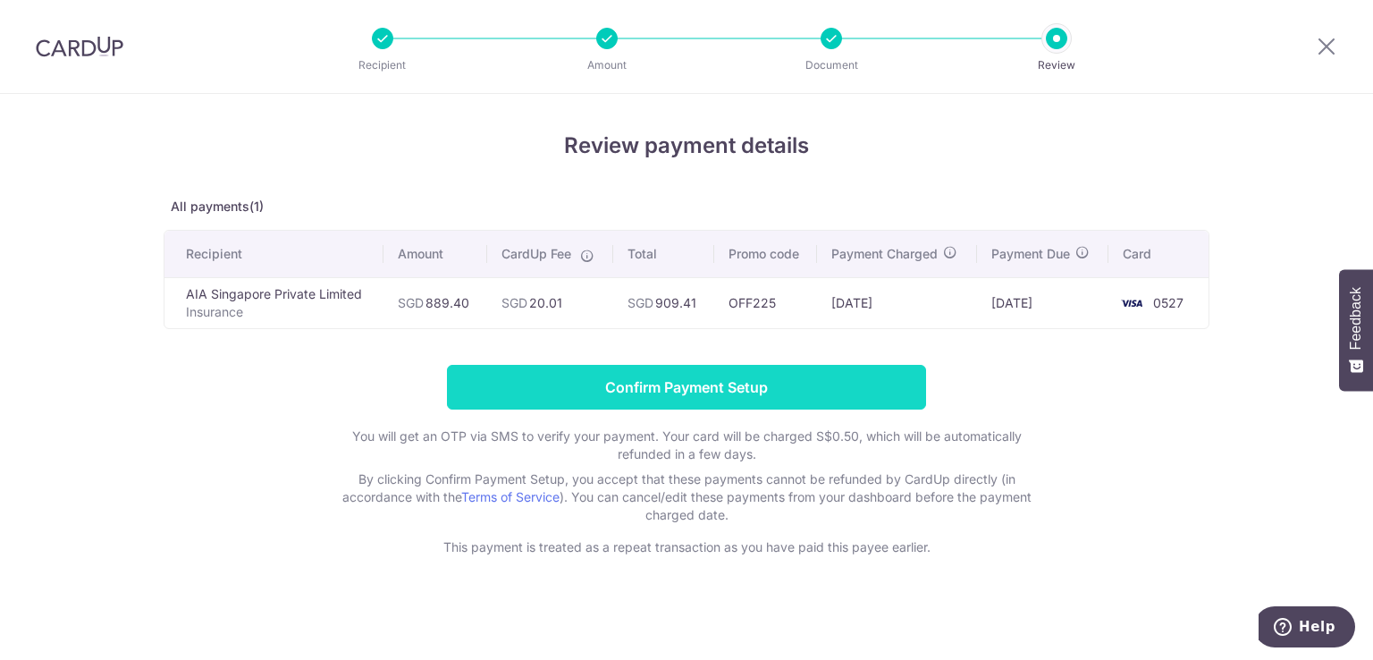
click at [771, 392] on input "Confirm Payment Setup" at bounding box center [686, 387] width 479 height 45
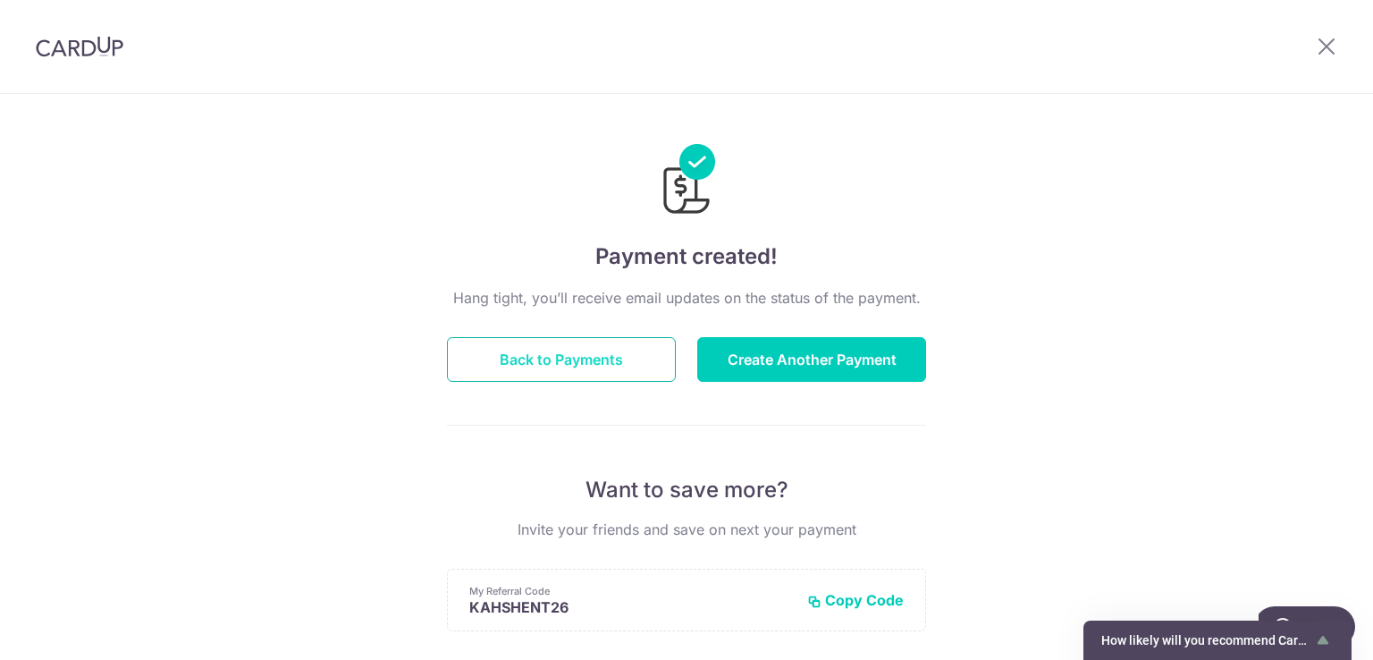
click at [644, 357] on button "Back to Payments" at bounding box center [561, 359] width 229 height 45
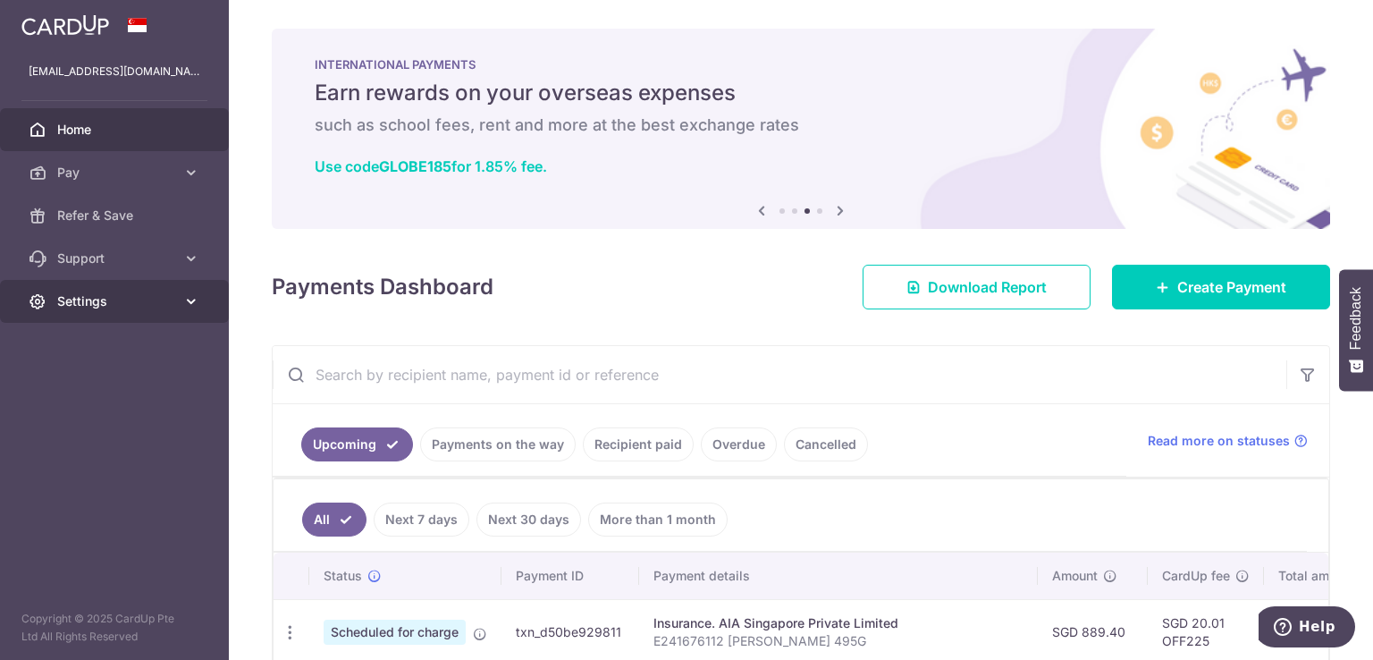
click at [170, 297] on span "Settings" at bounding box center [116, 301] width 118 height 18
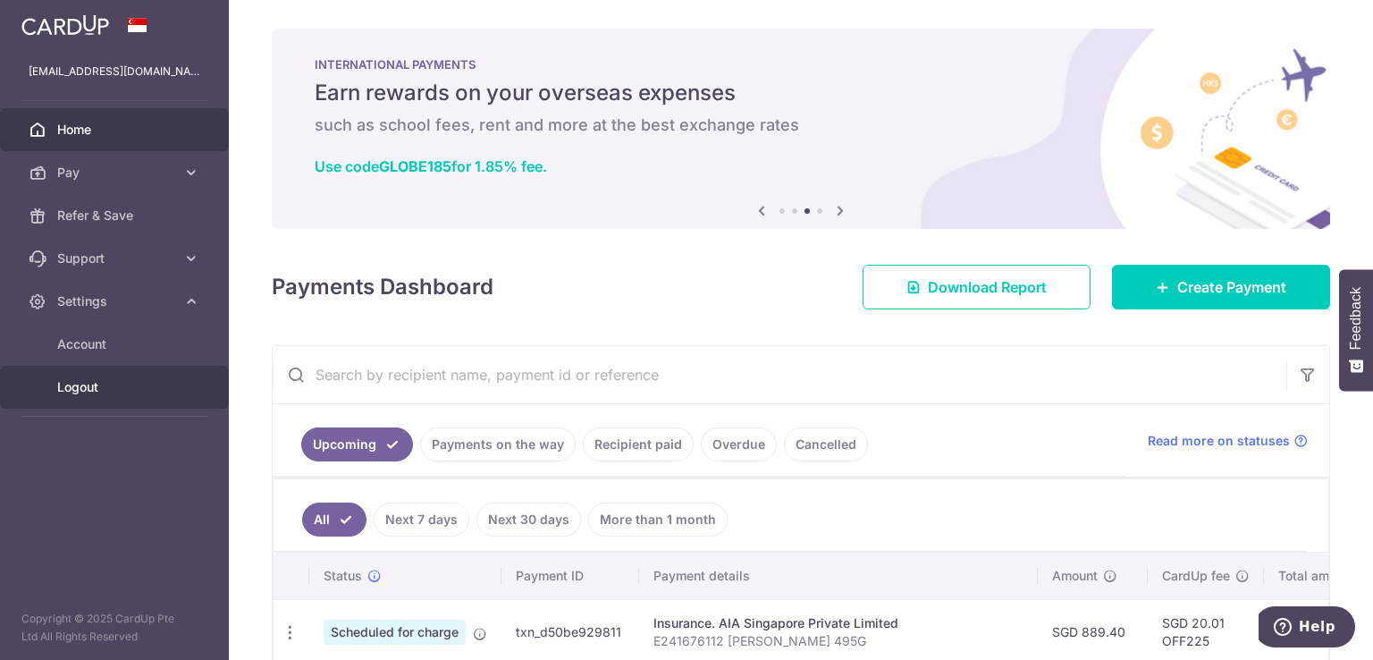
click at [100, 395] on span "Logout" at bounding box center [116, 387] width 118 height 18
